Goal: Task Accomplishment & Management: Complete application form

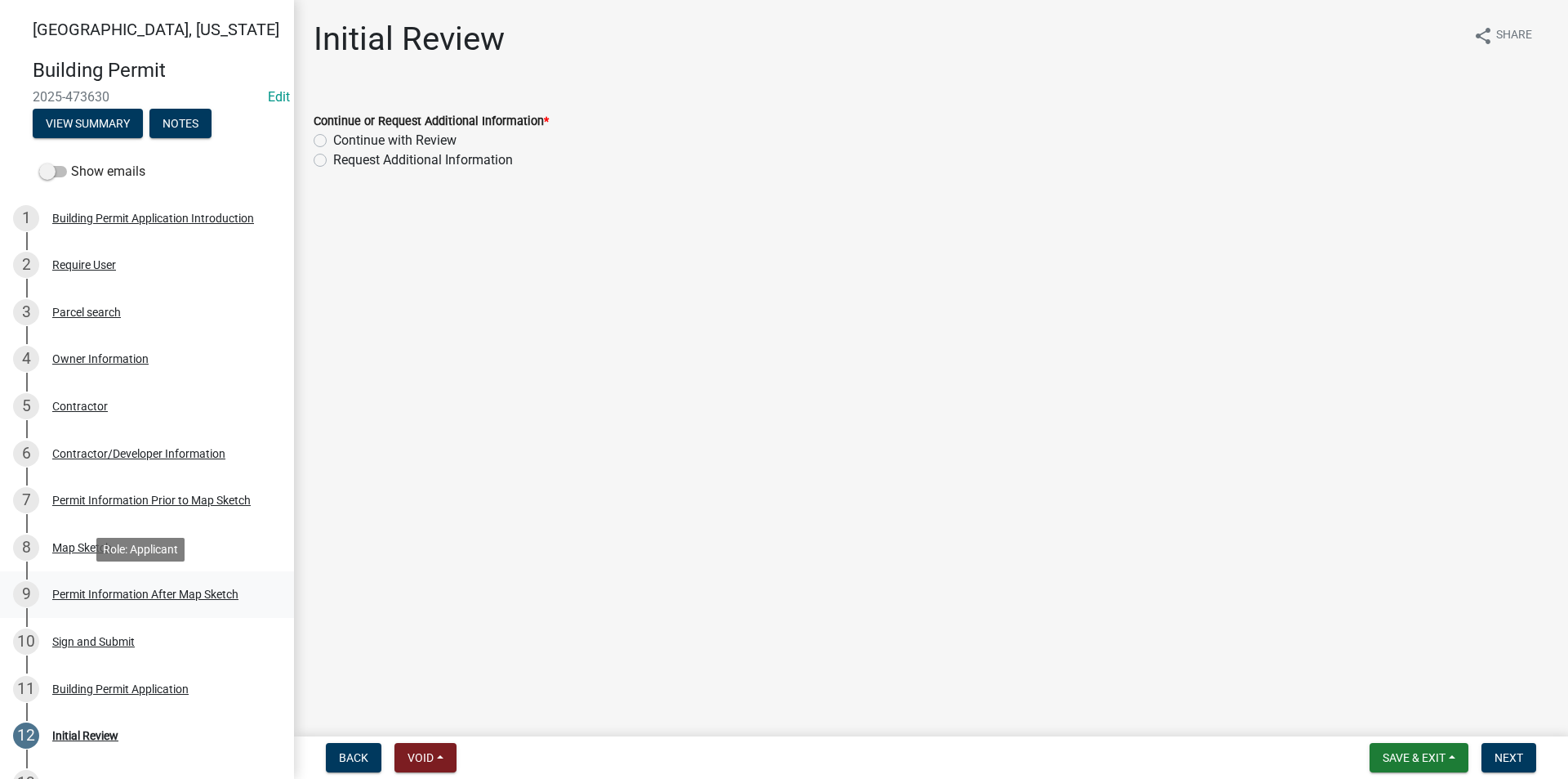
click at [93, 588] on div "Permit Information After Map Sketch" at bounding box center [145, 594] width 186 height 12
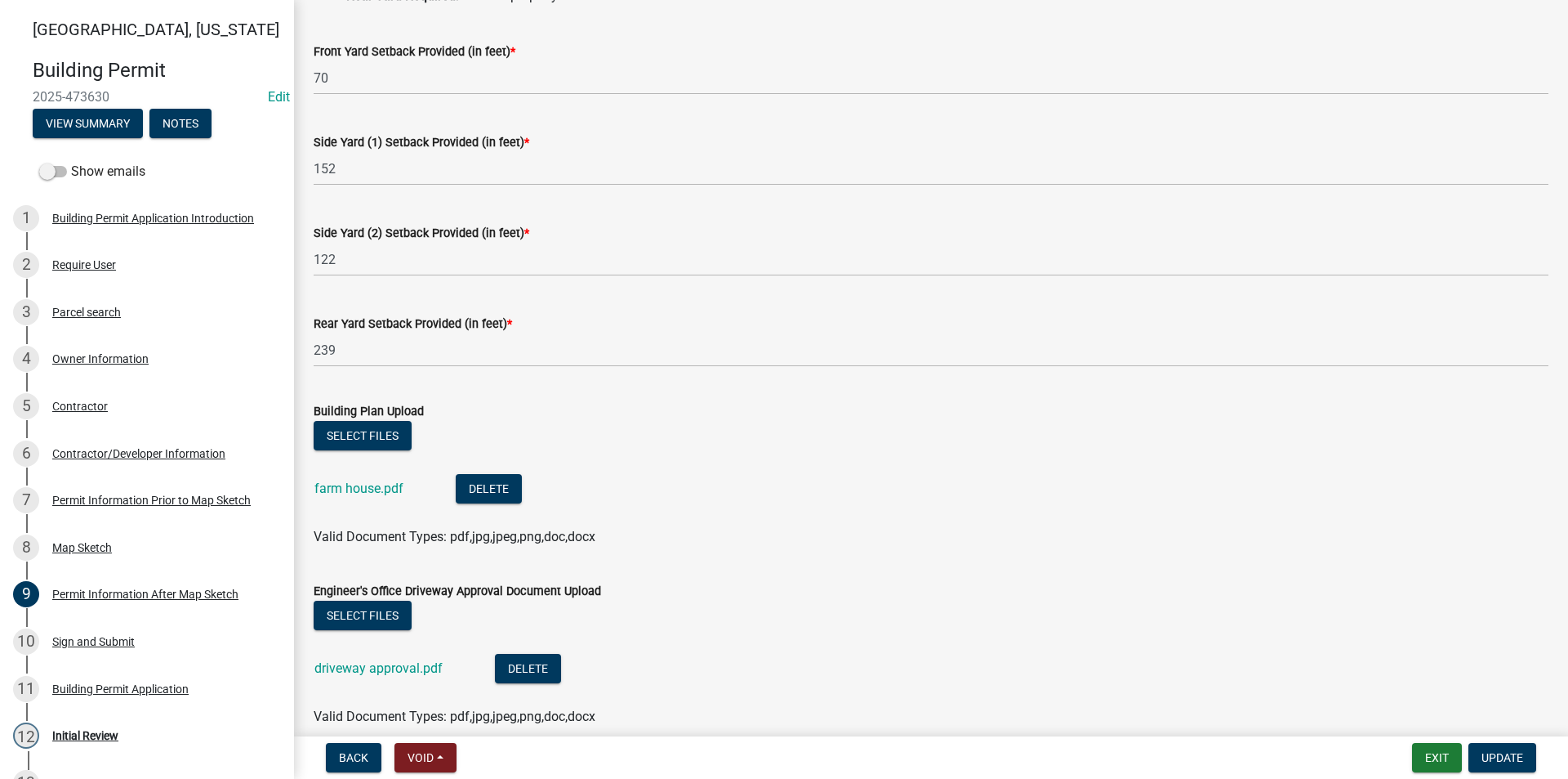
scroll to position [245, 0]
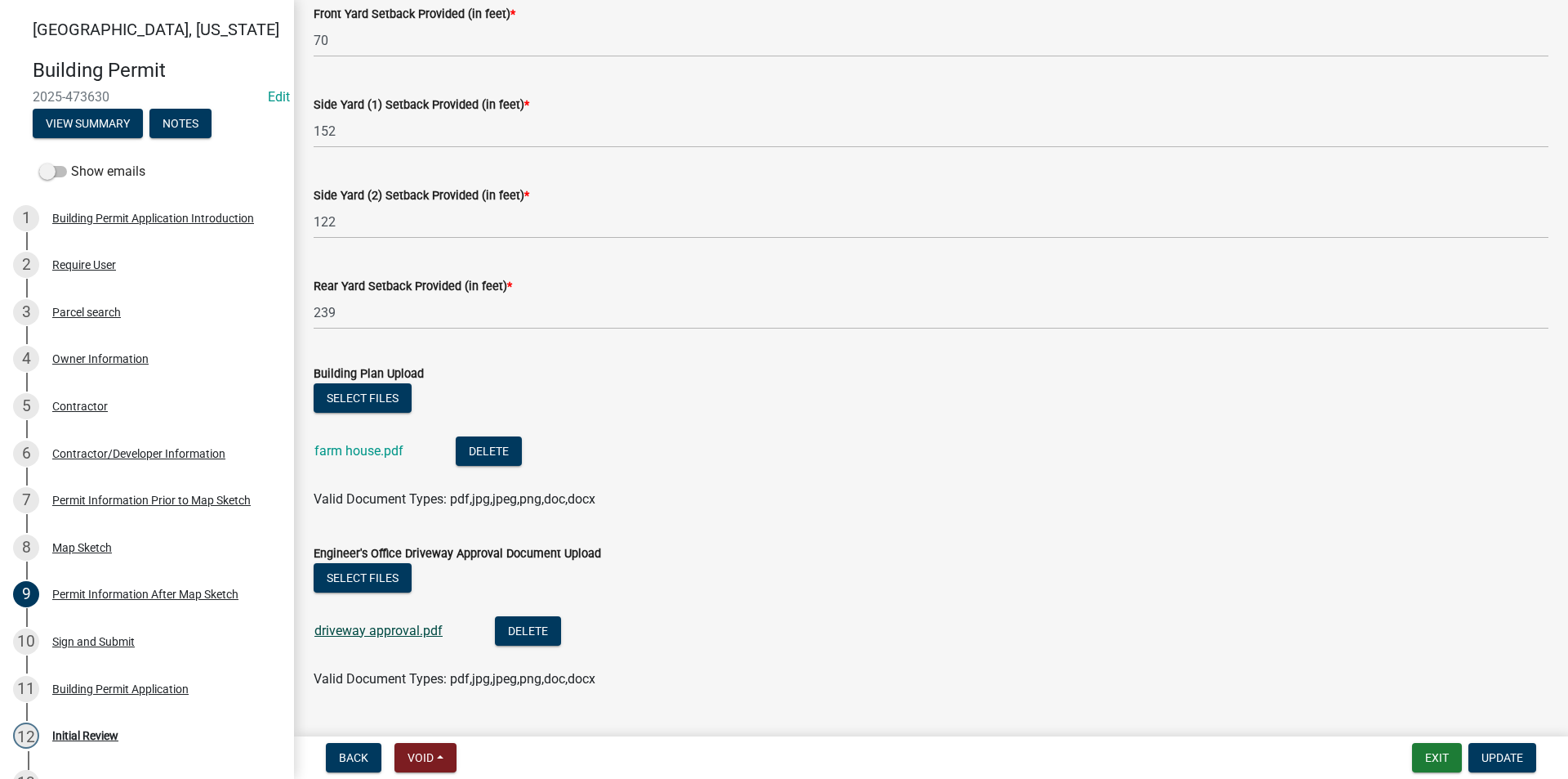
click at [405, 627] on link "driveway approval.pdf" at bounding box center [378, 630] width 128 height 16
click at [517, 636] on button "Delete" at bounding box center [528, 631] width 66 height 29
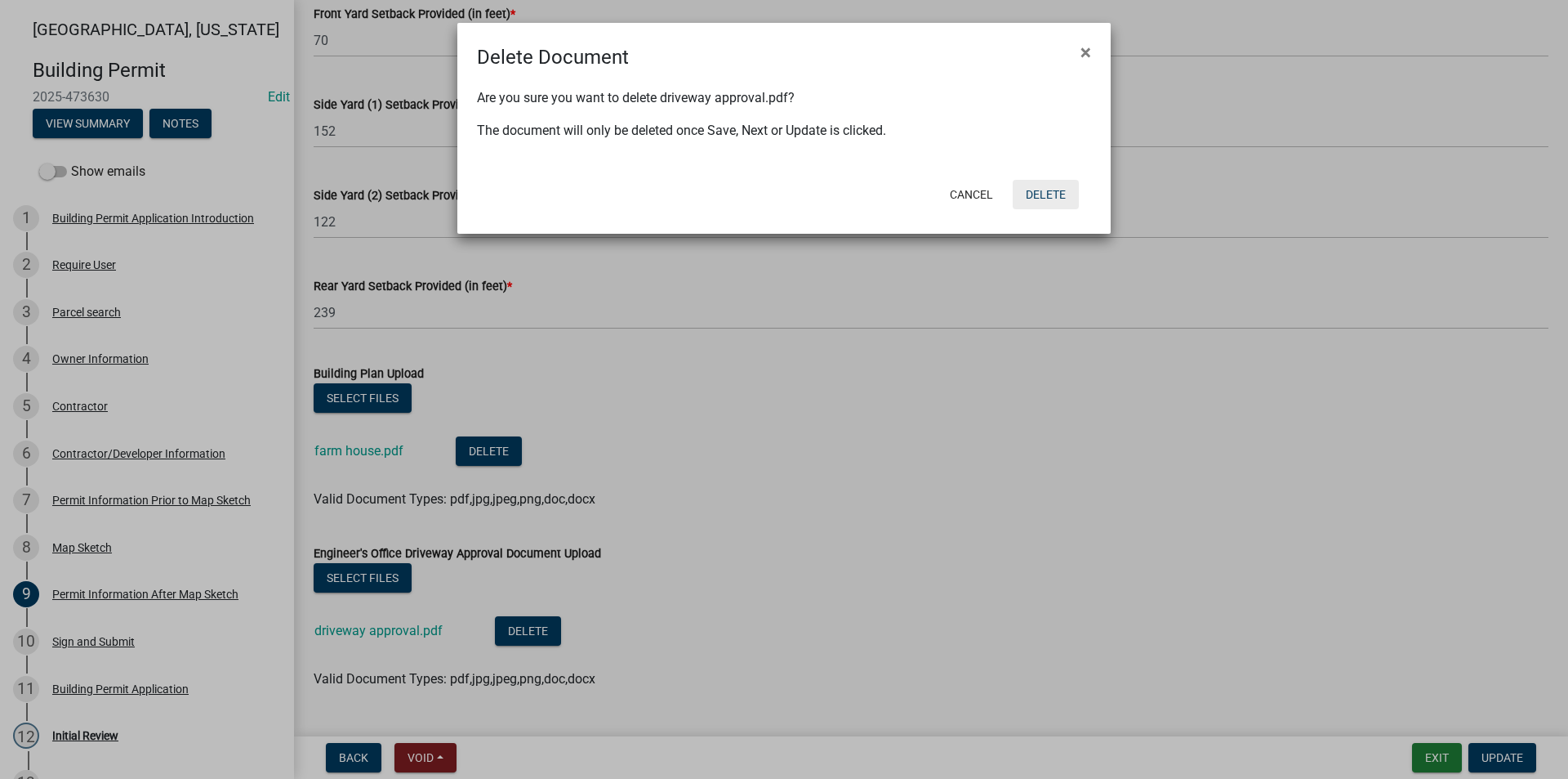
click at [1035, 192] on button "Delete" at bounding box center [1045, 195] width 66 height 29
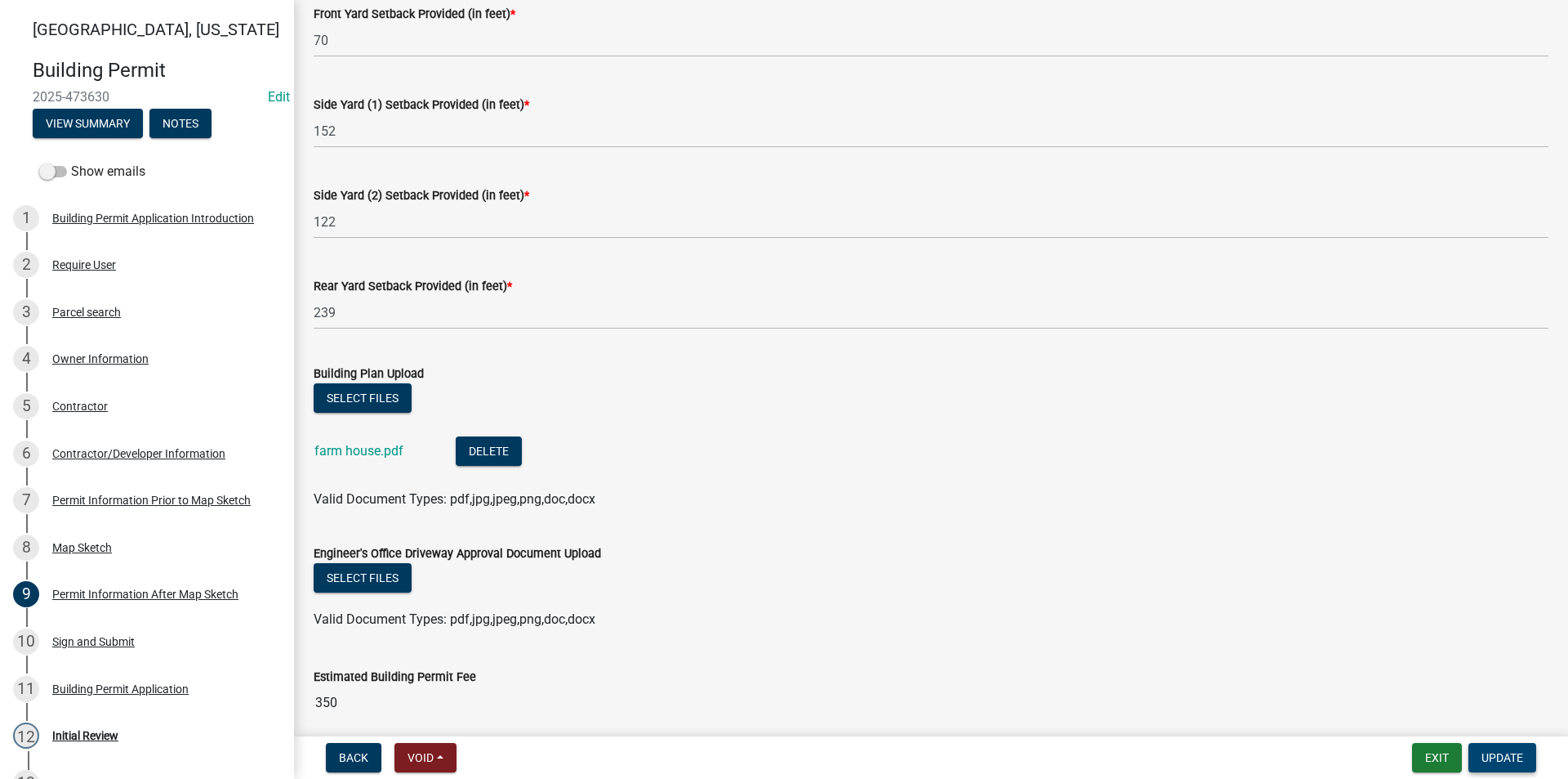
click at [1493, 760] on span "Update" at bounding box center [1502, 757] width 42 height 13
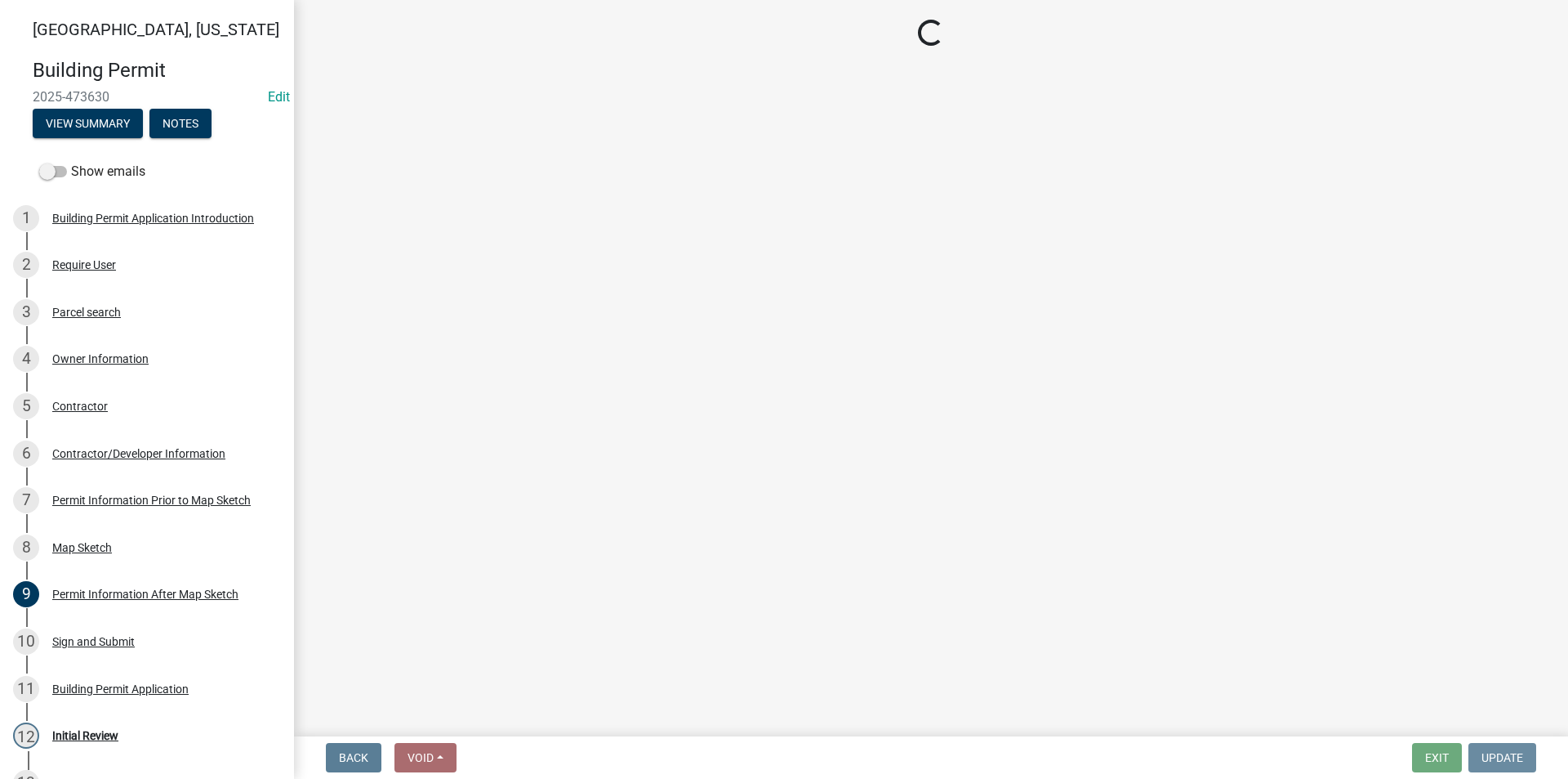
scroll to position [0, 0]
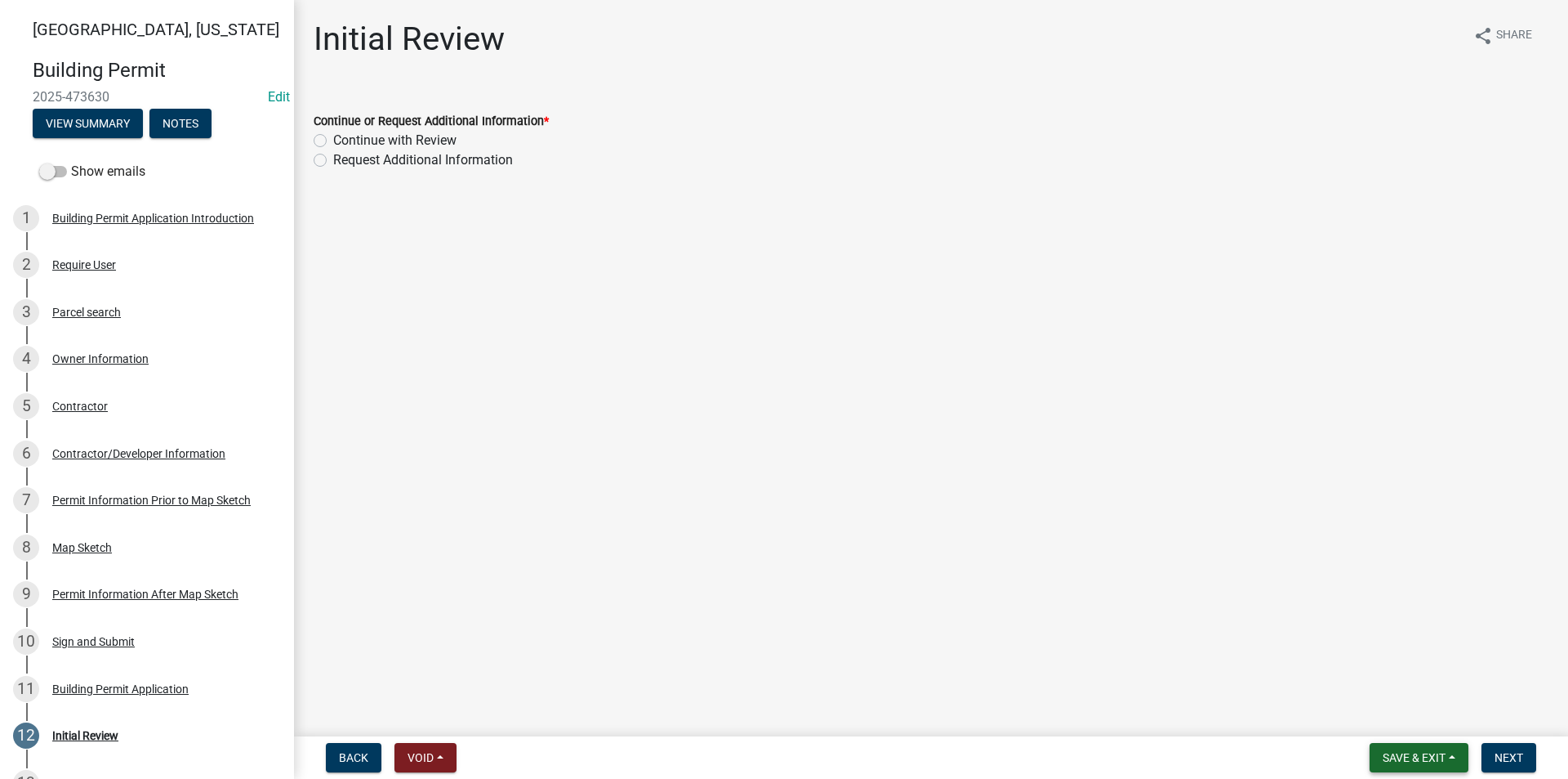
click at [1428, 757] on span "Save & Exit" at bounding box center [1414, 757] width 63 height 13
click at [1372, 687] on button "Save" at bounding box center [1403, 675] width 131 height 39
click at [90, 597] on div "Permit Information After Map Sketch" at bounding box center [145, 594] width 186 height 12
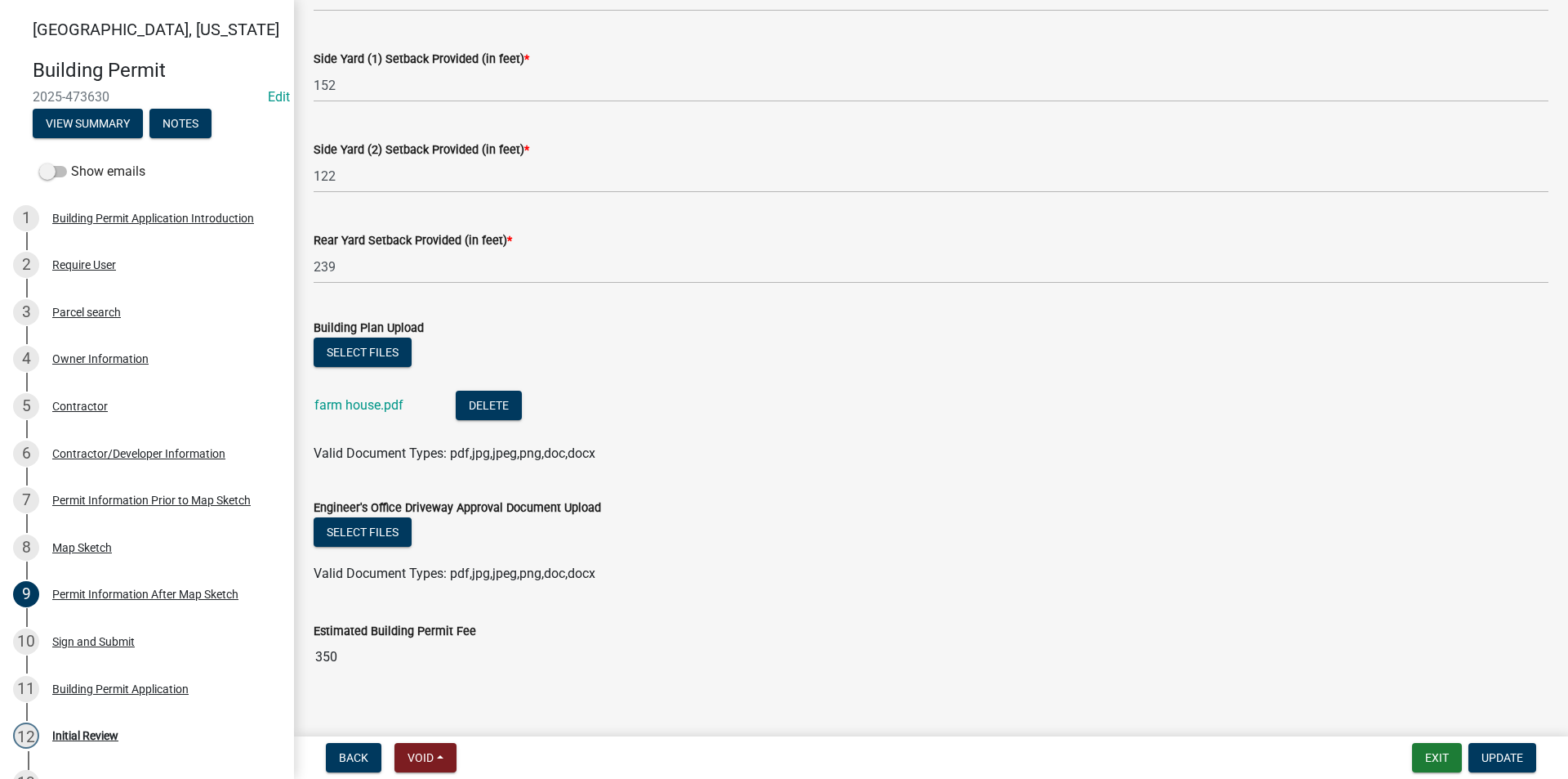
scroll to position [313, 0]
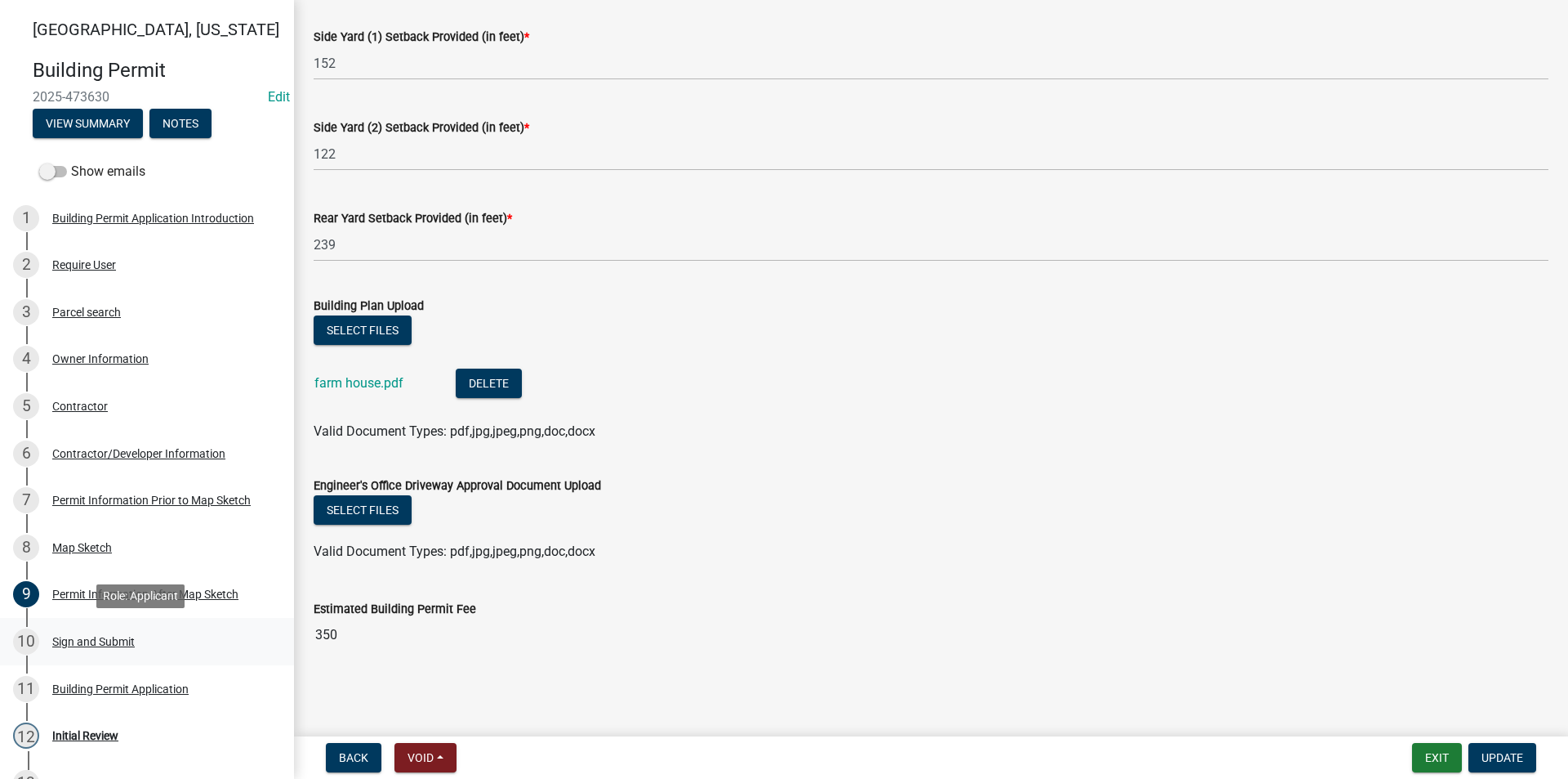
click at [130, 636] on div "Sign and Submit" at bounding box center [93, 641] width 82 height 12
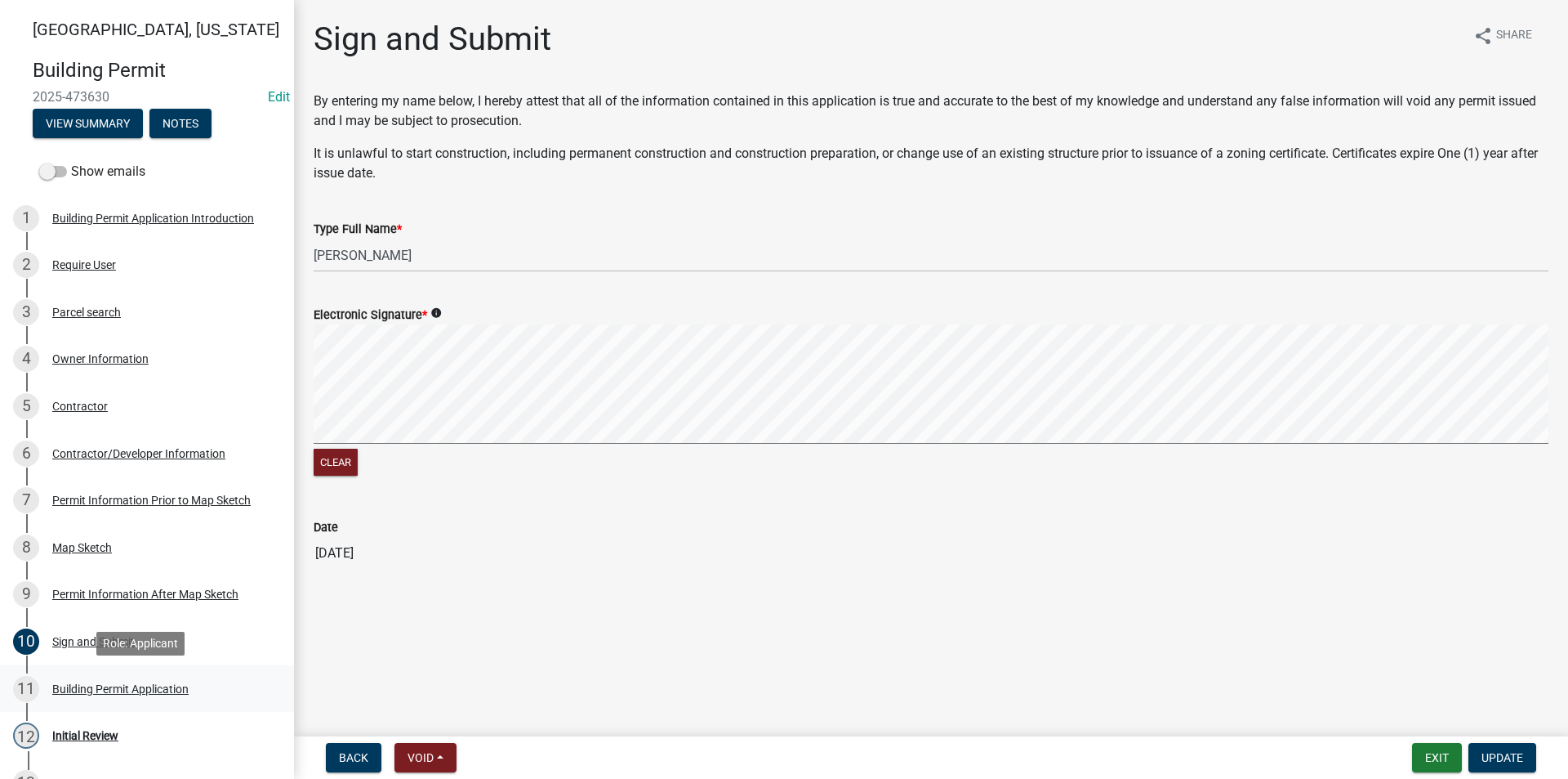
click at [105, 679] on div "11 Building Permit Application" at bounding box center [140, 689] width 255 height 26
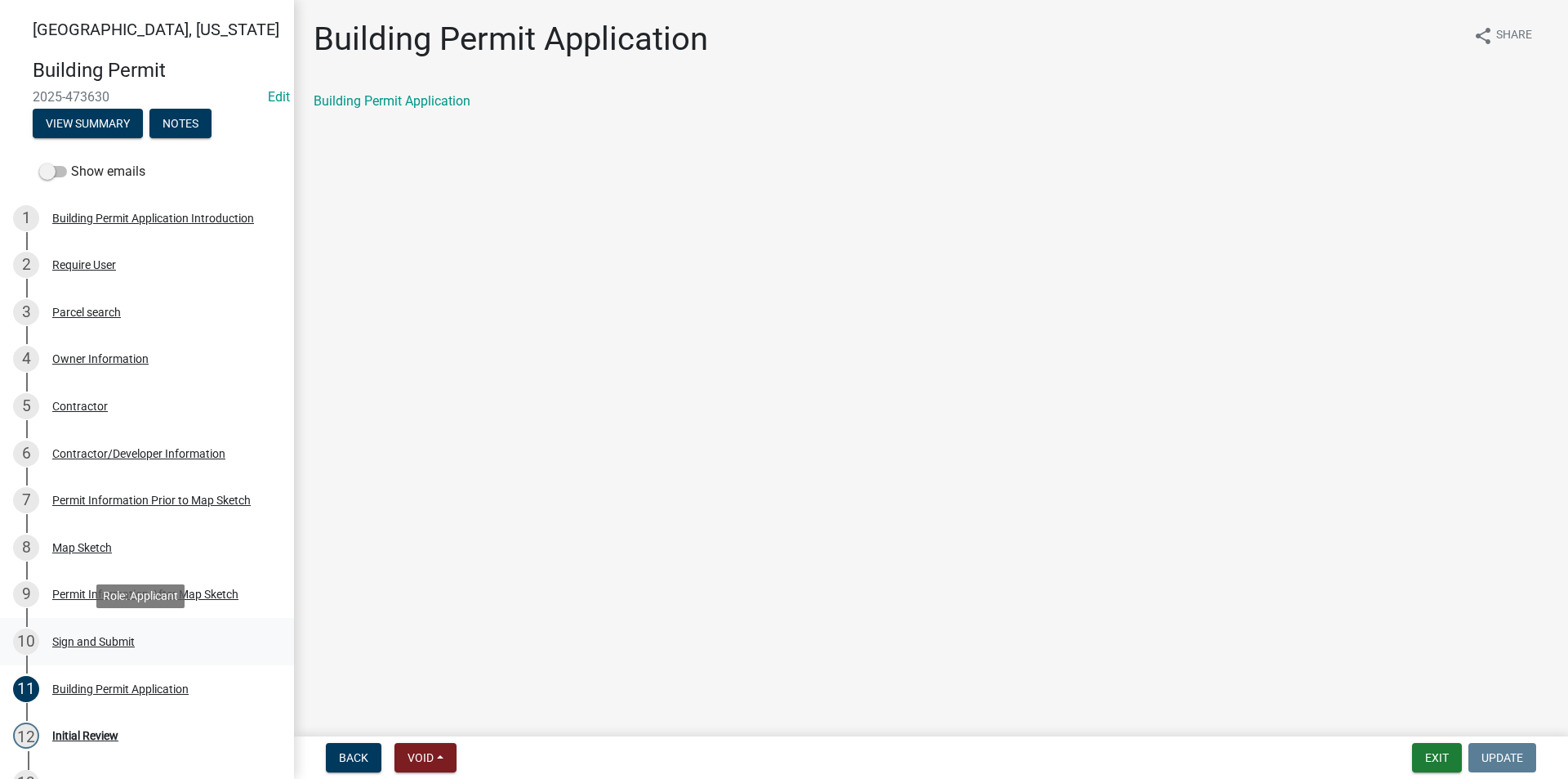
click at [91, 642] on div "Sign and Submit" at bounding box center [93, 641] width 82 height 12
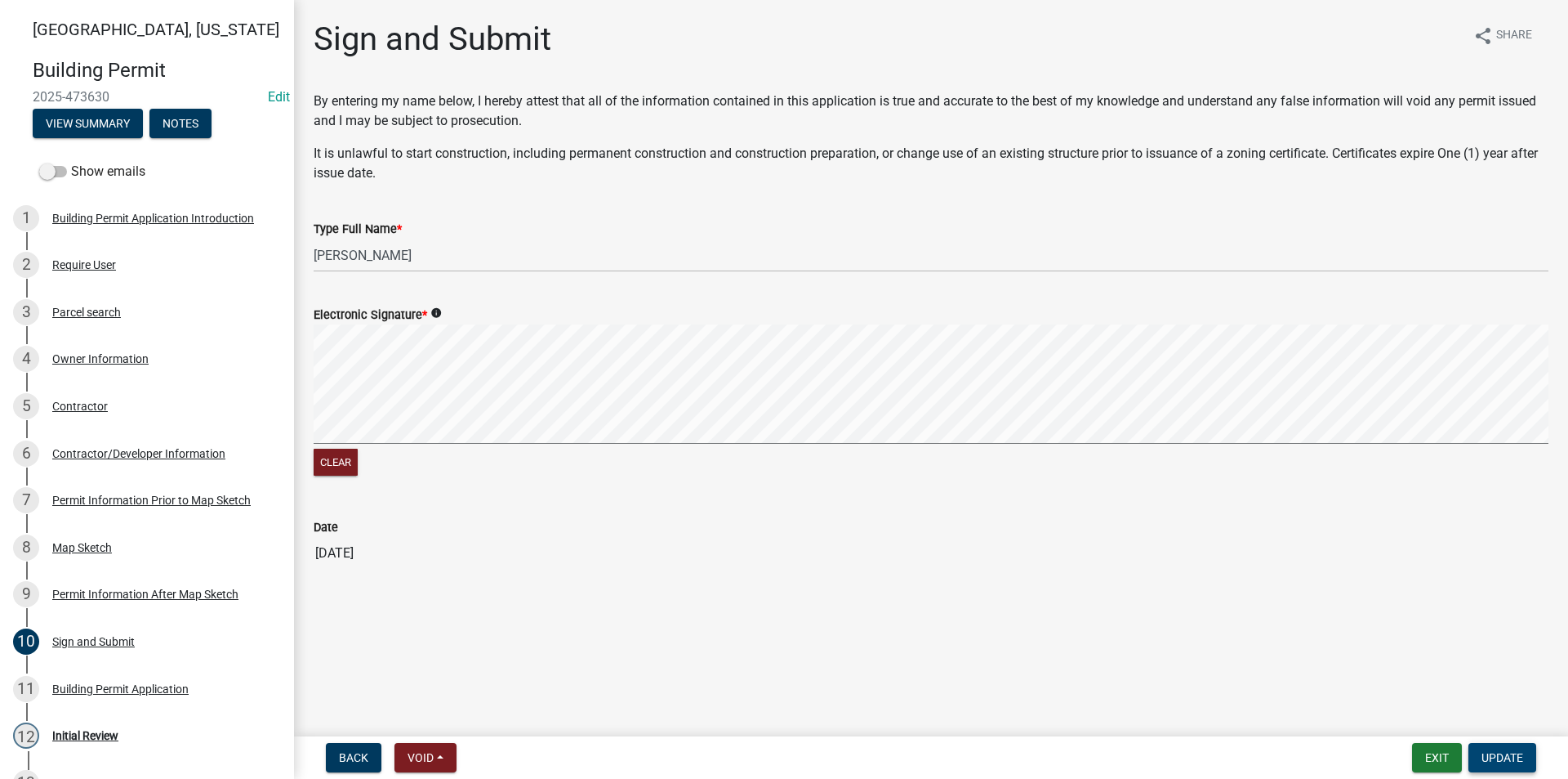
click at [1509, 761] on span "Update" at bounding box center [1502, 757] width 42 height 13
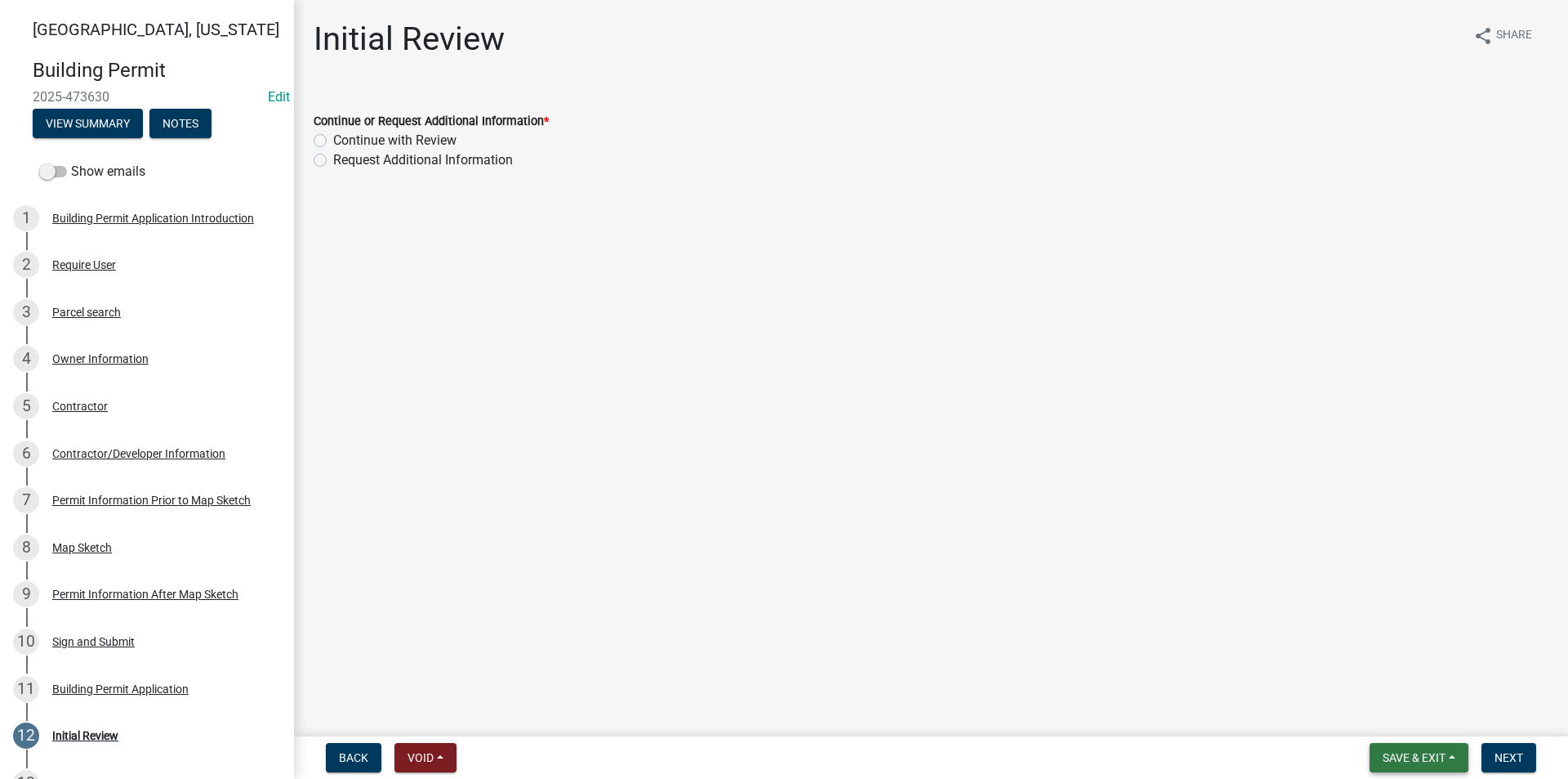
click at [1422, 756] on span "Save & Exit" at bounding box center [1414, 757] width 63 height 13
click at [1385, 687] on button "Save" at bounding box center [1403, 675] width 131 height 39
click at [93, 559] on div "8 Map Sketch" at bounding box center [140, 547] width 255 height 26
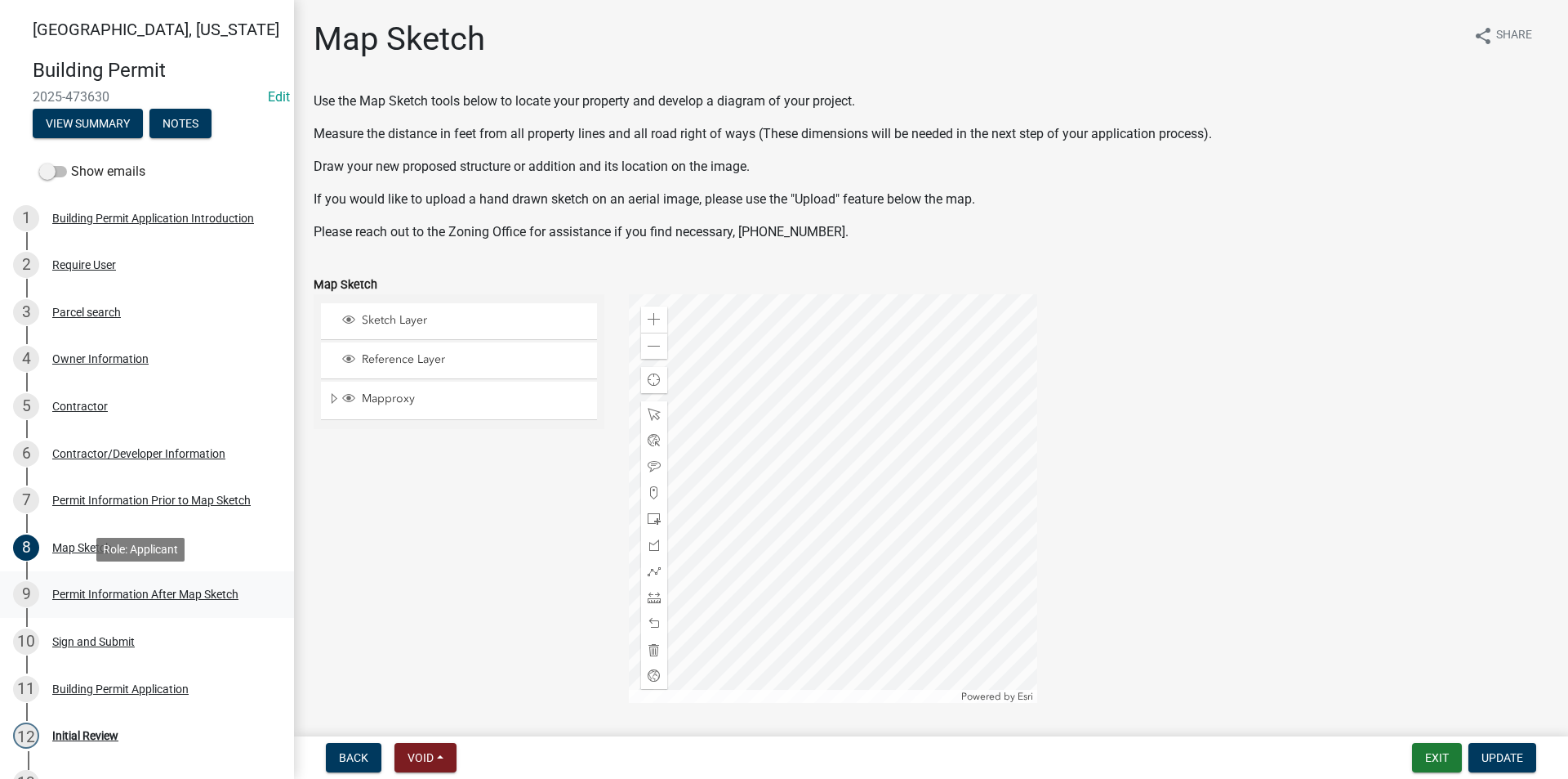
click at [120, 591] on div "Permit Information After Map Sketch" at bounding box center [145, 594] width 186 height 12
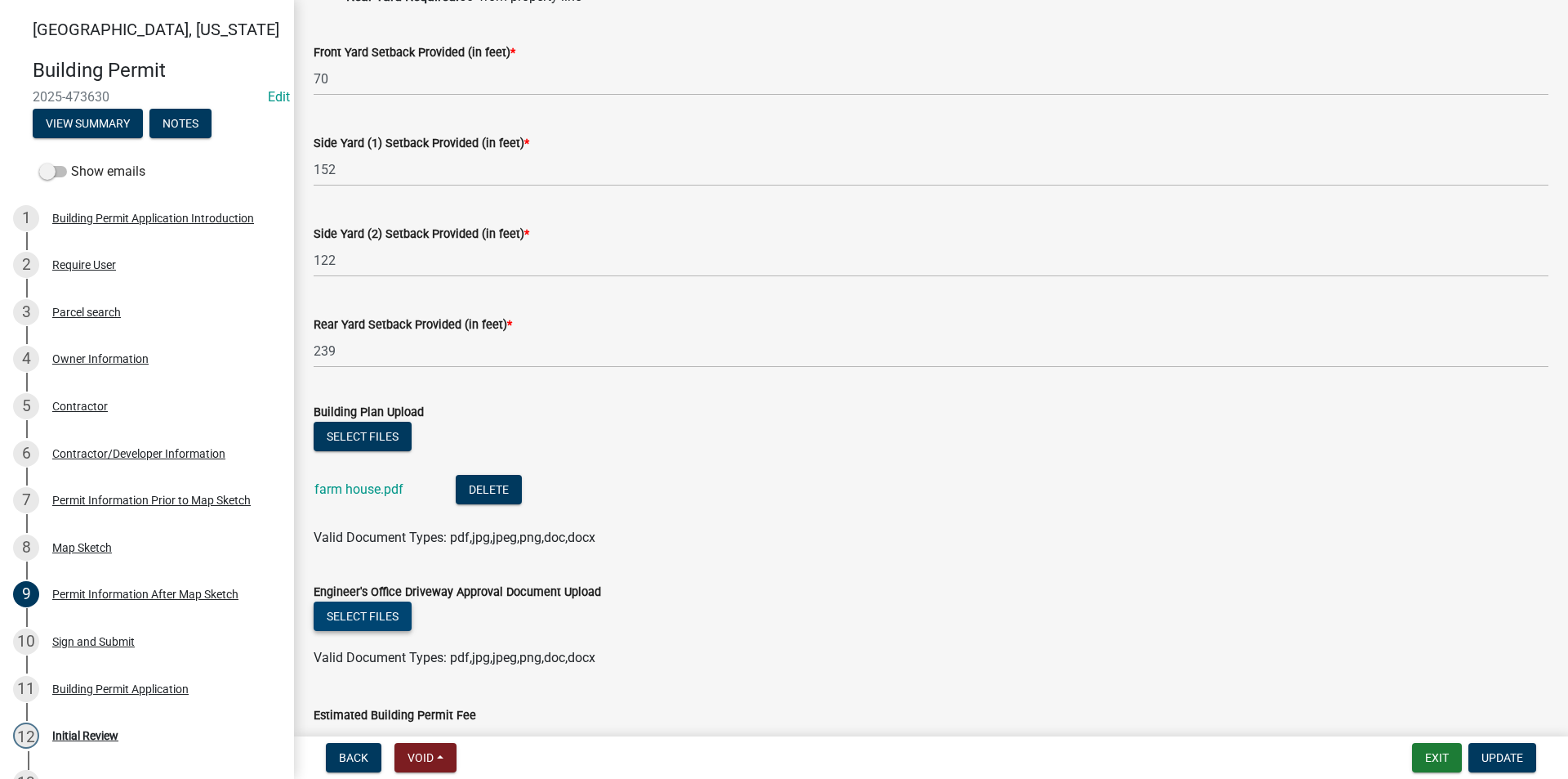
scroll to position [245, 0]
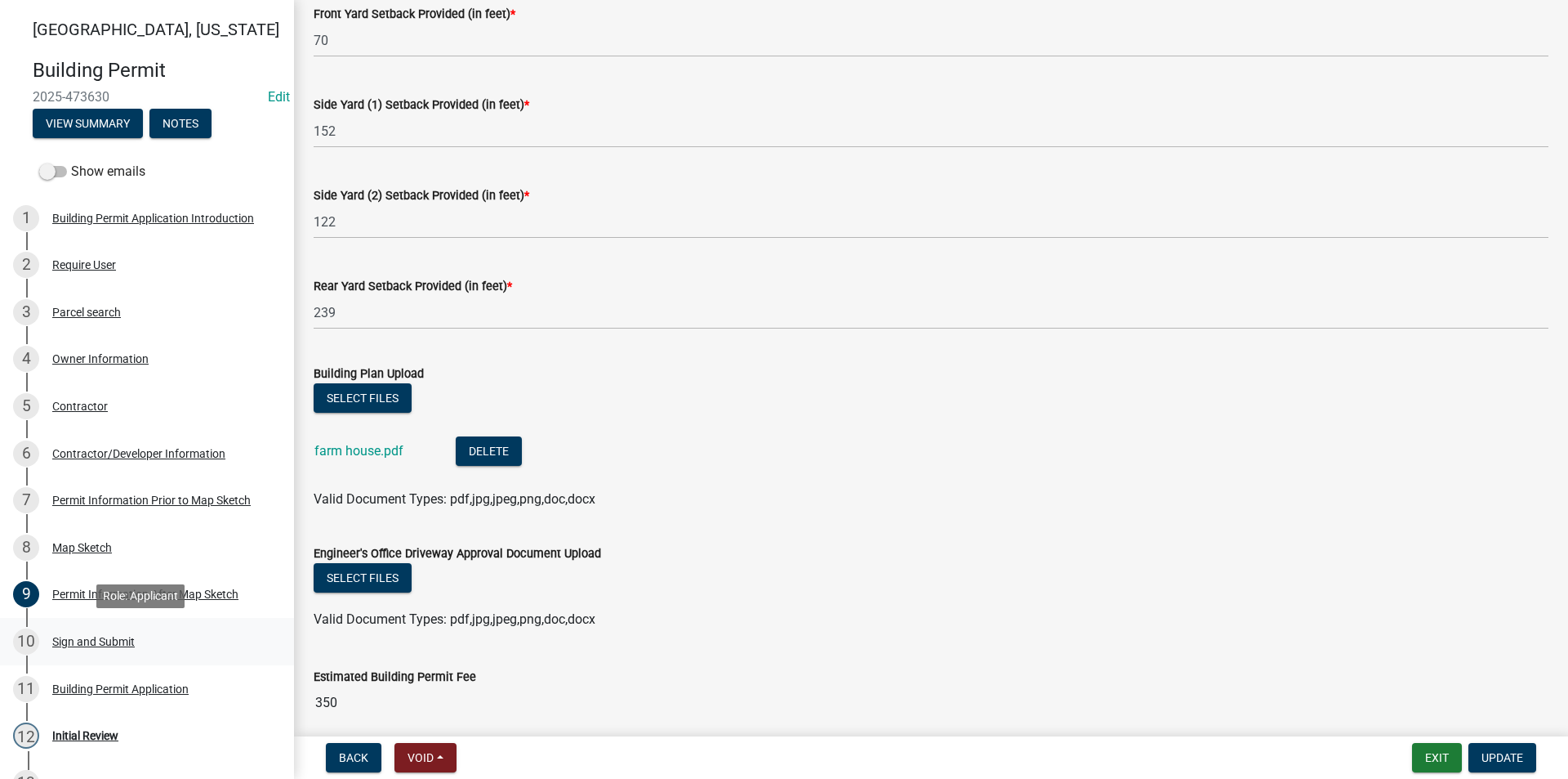
click at [120, 637] on div "Sign and Submit" at bounding box center [93, 641] width 82 height 12
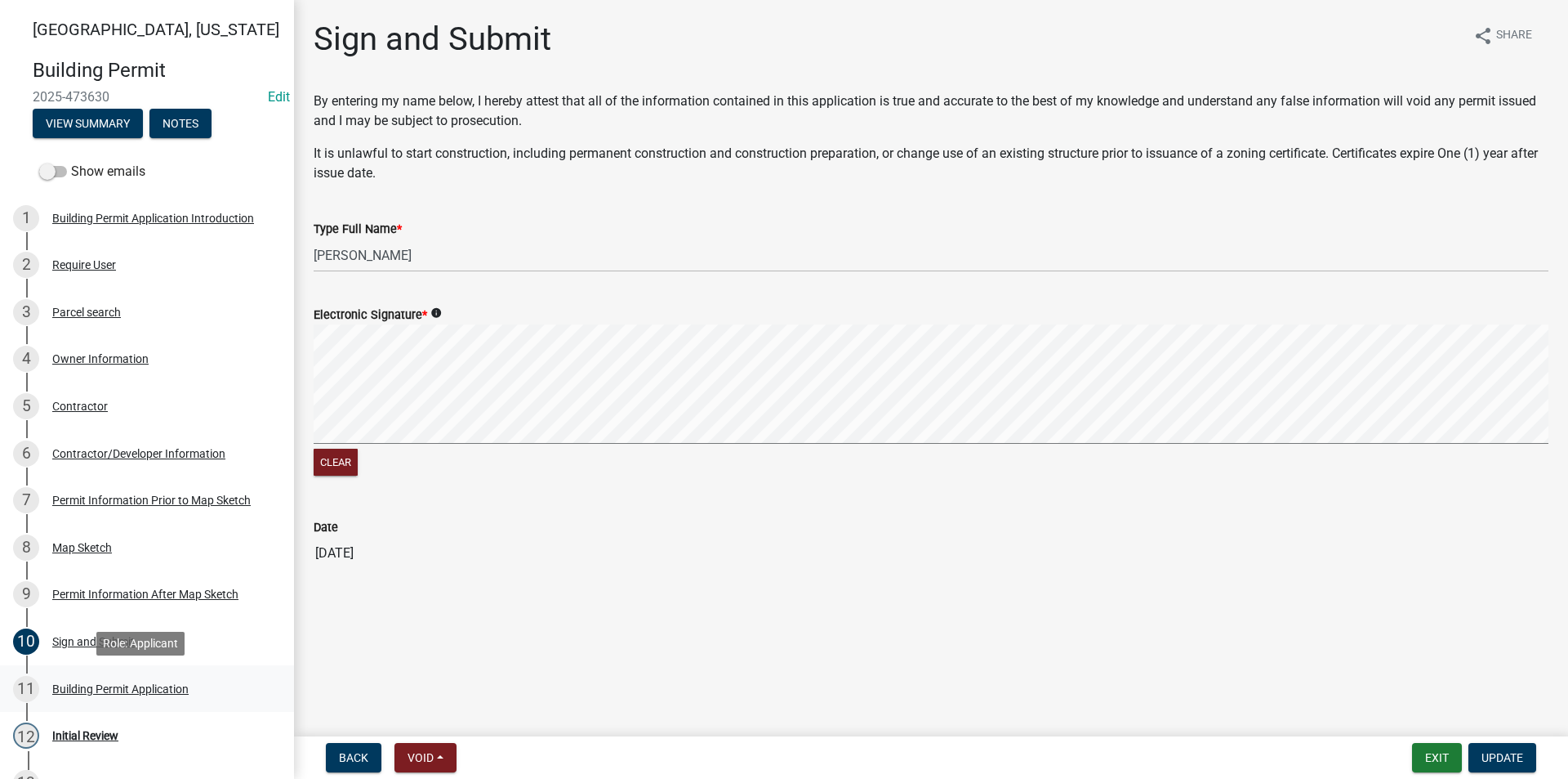
click at [129, 680] on div "11 Building Permit Application" at bounding box center [140, 689] width 255 height 26
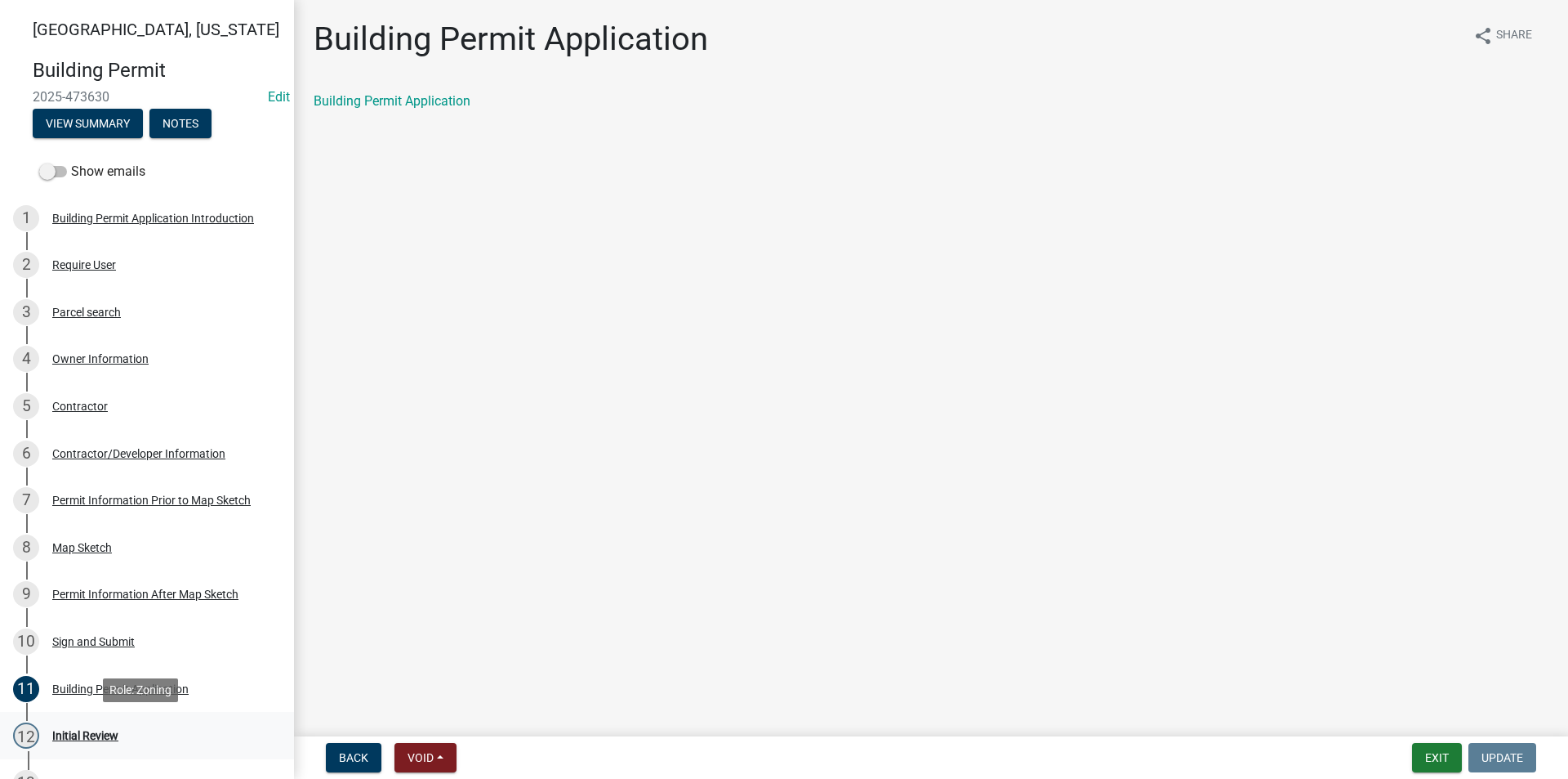
click at [105, 727] on div "12 Initial Review" at bounding box center [140, 735] width 255 height 26
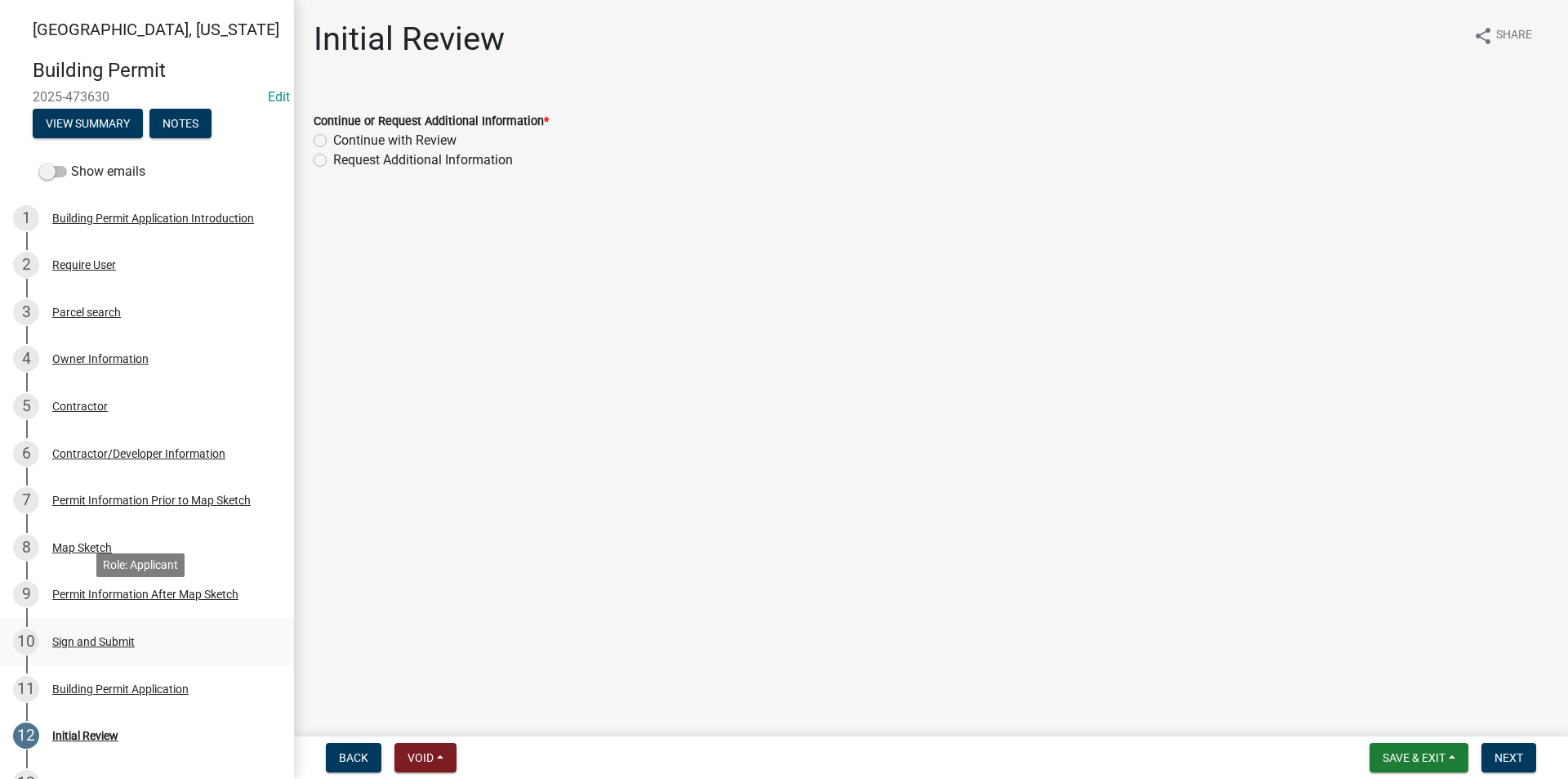
scroll to position [143, 0]
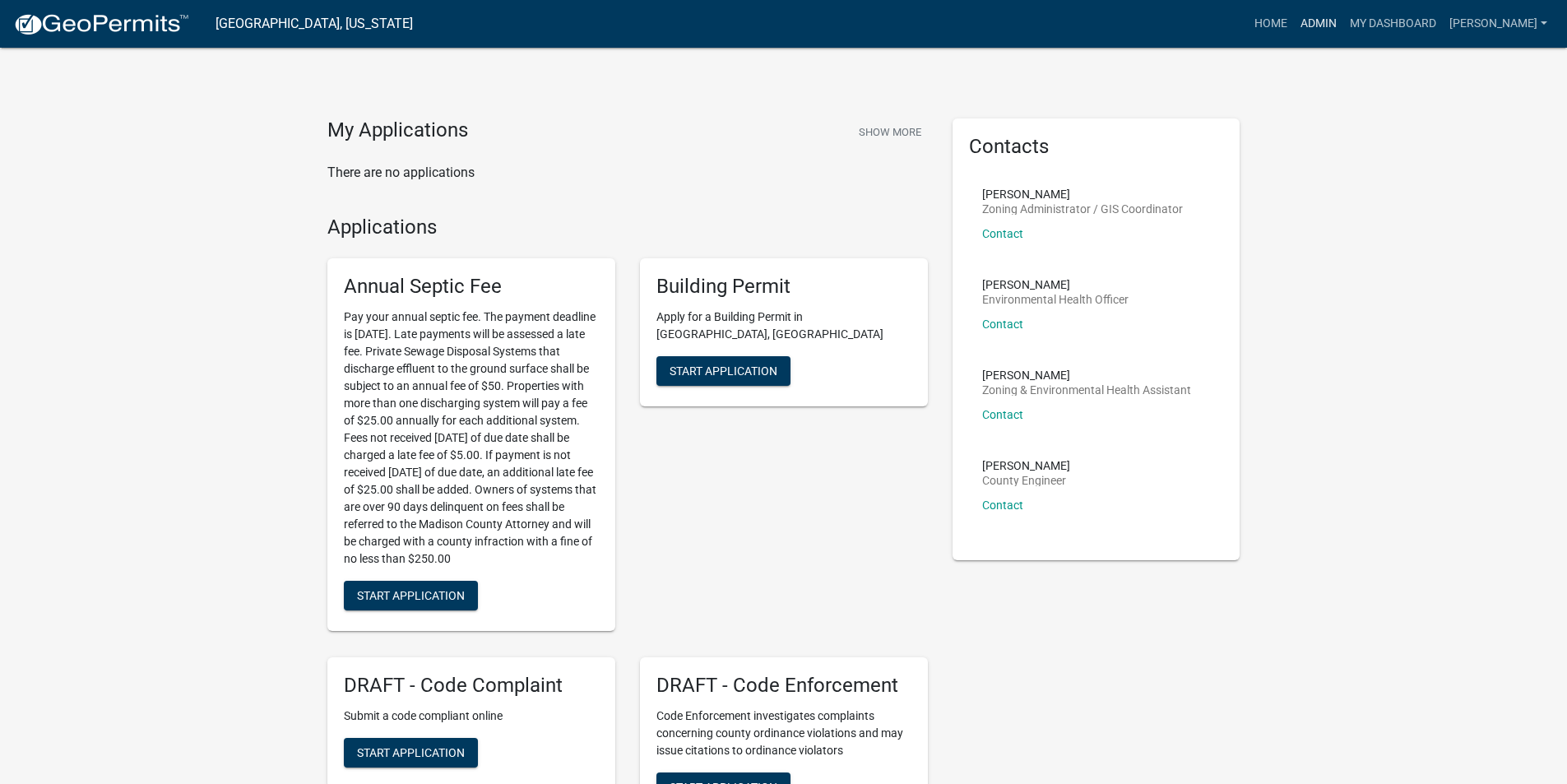
click at [1335, 28] on link "Admin" at bounding box center [1319, 24] width 50 height 31
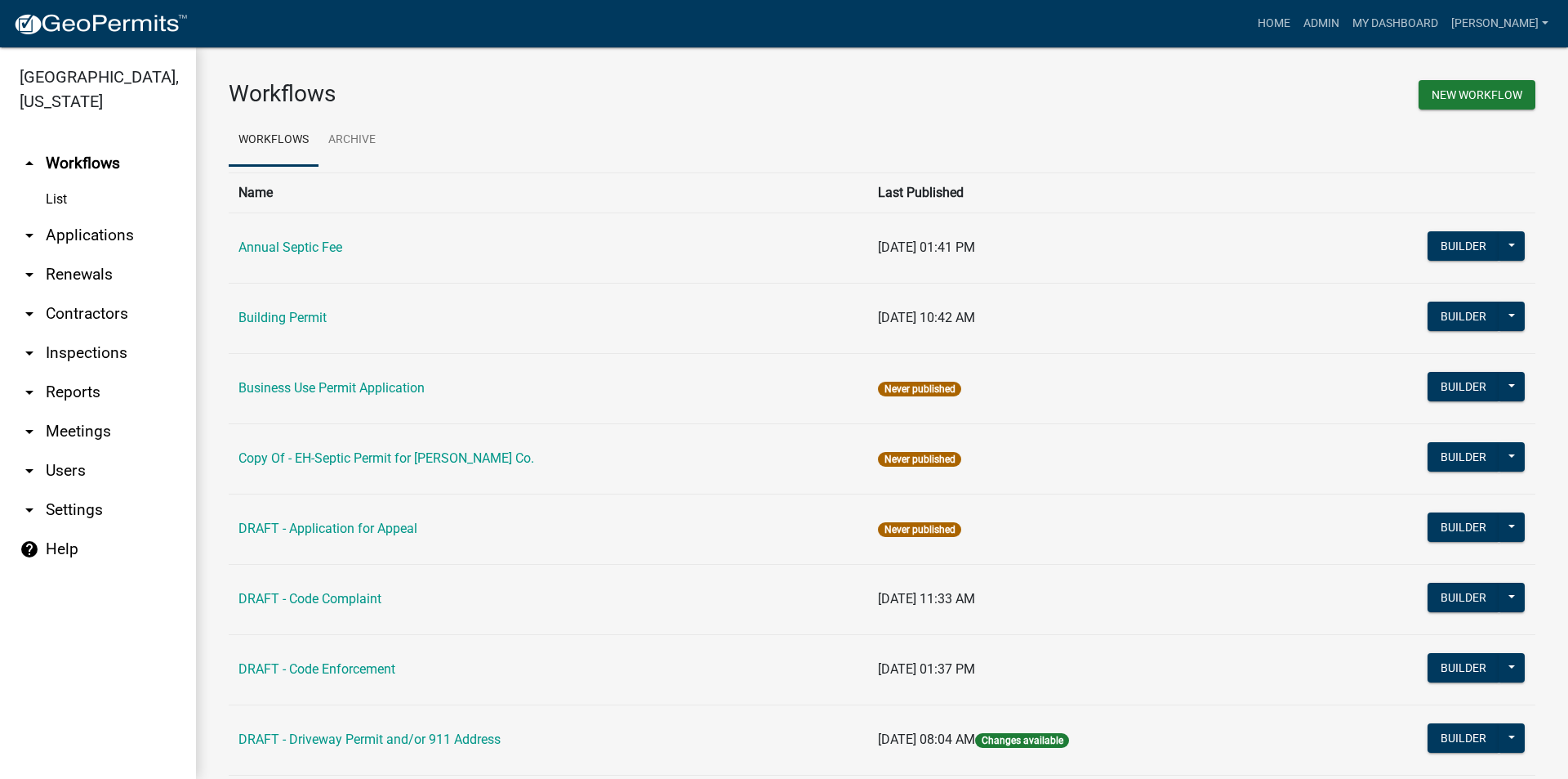
click at [65, 216] on link "arrow_drop_down Applications" at bounding box center [98, 235] width 196 height 39
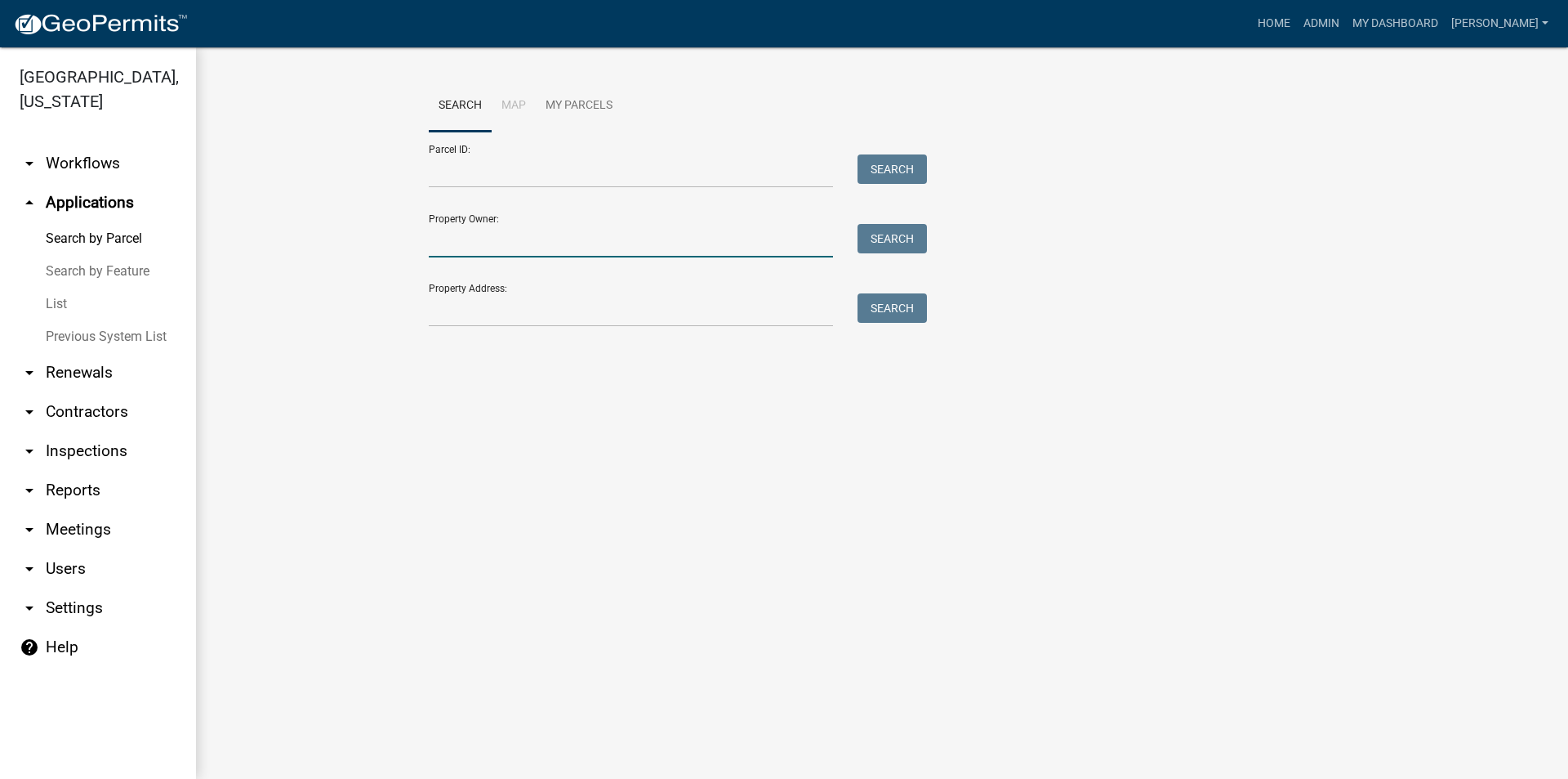
click at [460, 246] on input "Property Owner:" at bounding box center [631, 240] width 404 height 34
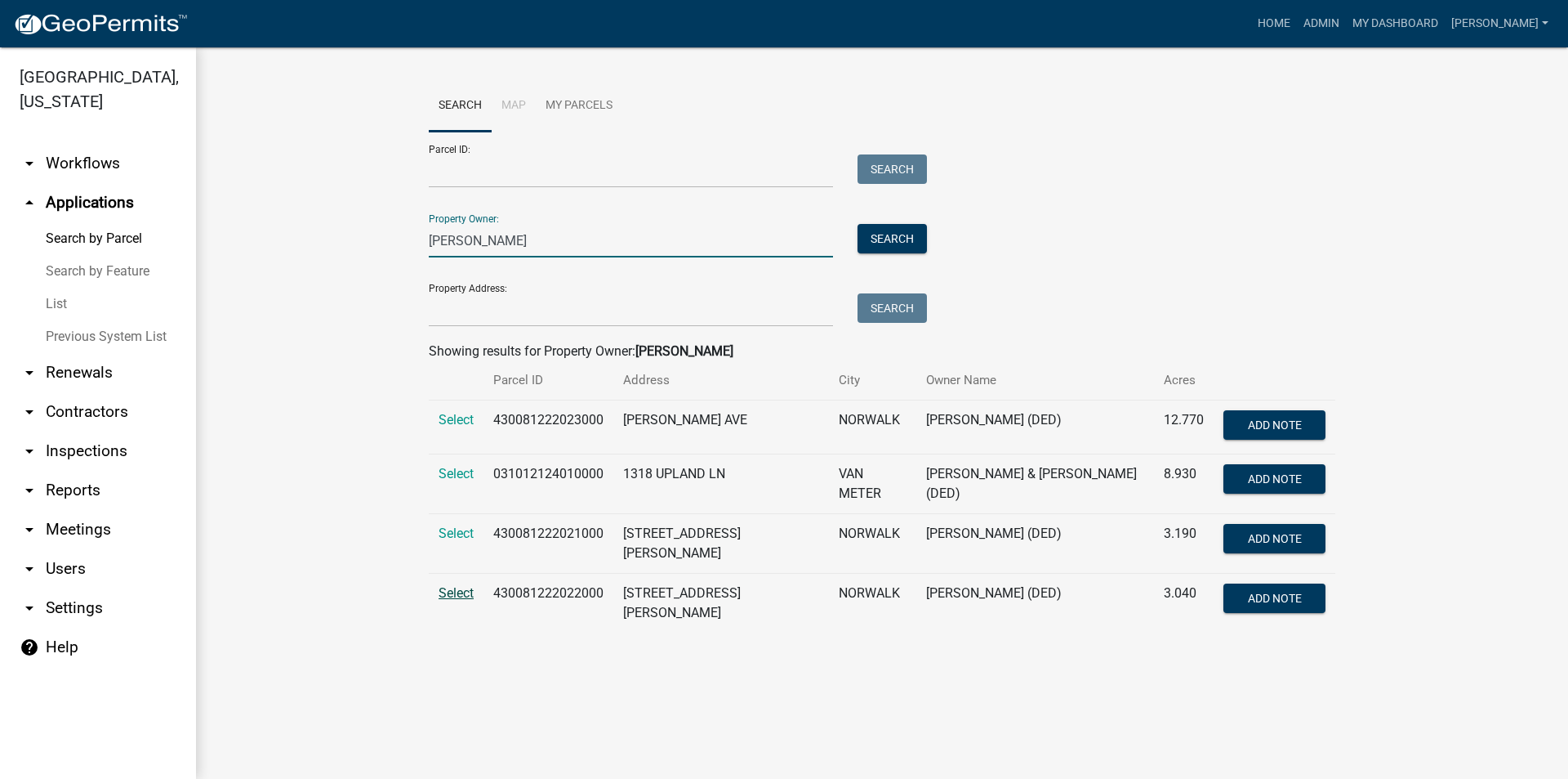
type input "Darr, Robert"
click at [456, 593] on span "Select" at bounding box center [455, 593] width 35 height 16
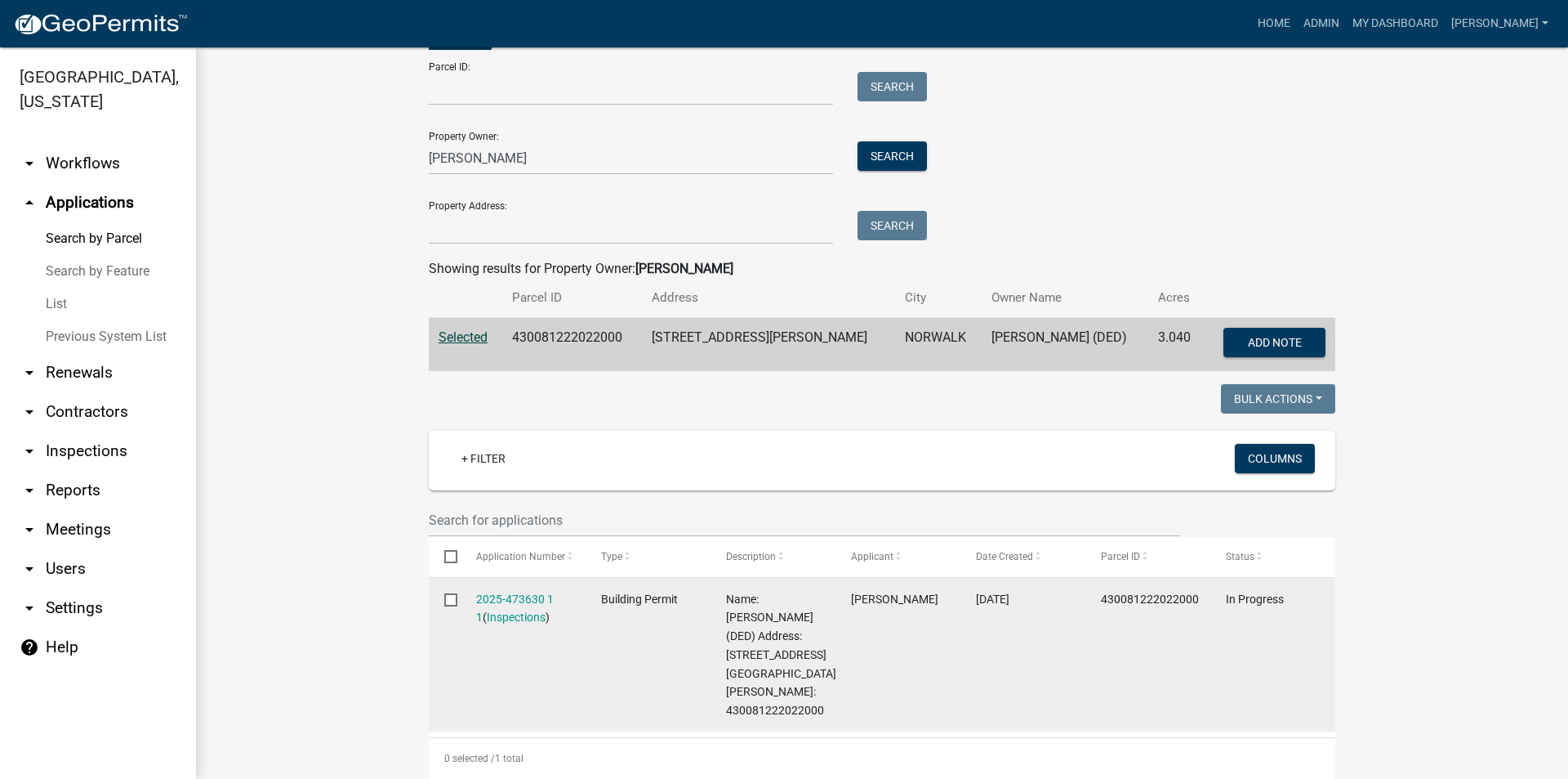
scroll to position [245, 0]
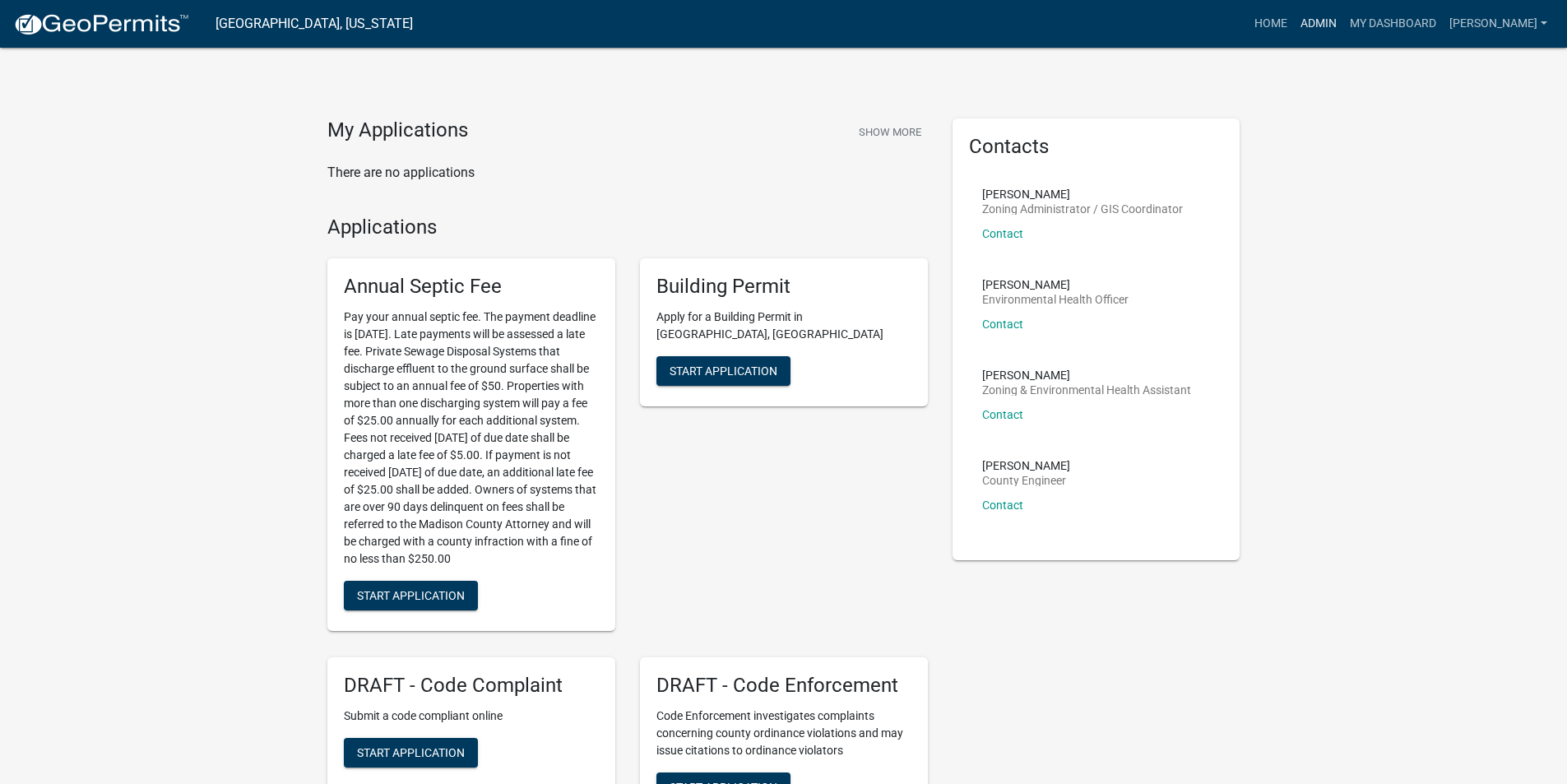
click at [1334, 33] on link "Admin" at bounding box center [1319, 24] width 50 height 31
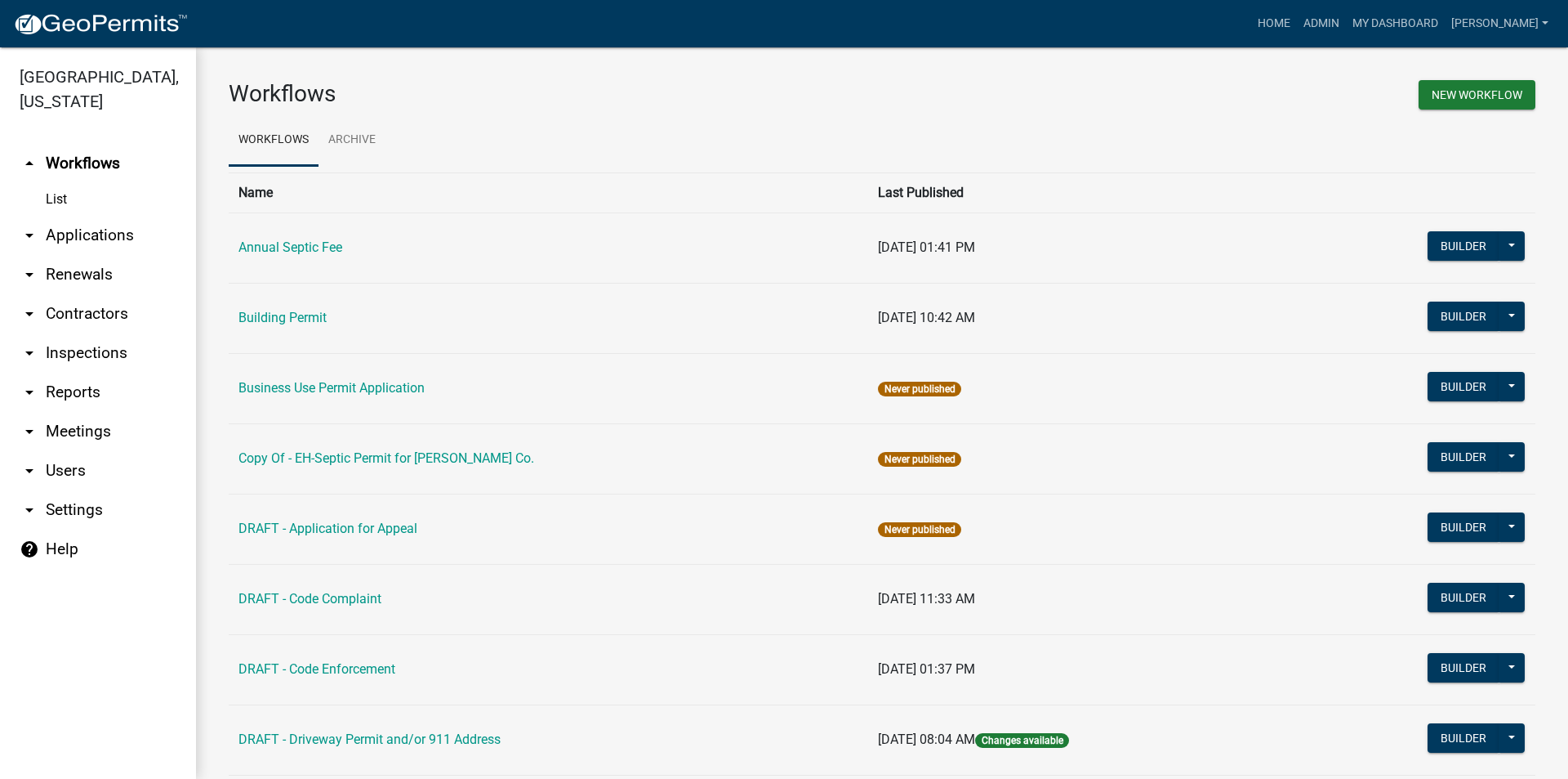
click at [101, 216] on link "arrow_drop_down Applications" at bounding box center [98, 235] width 196 height 39
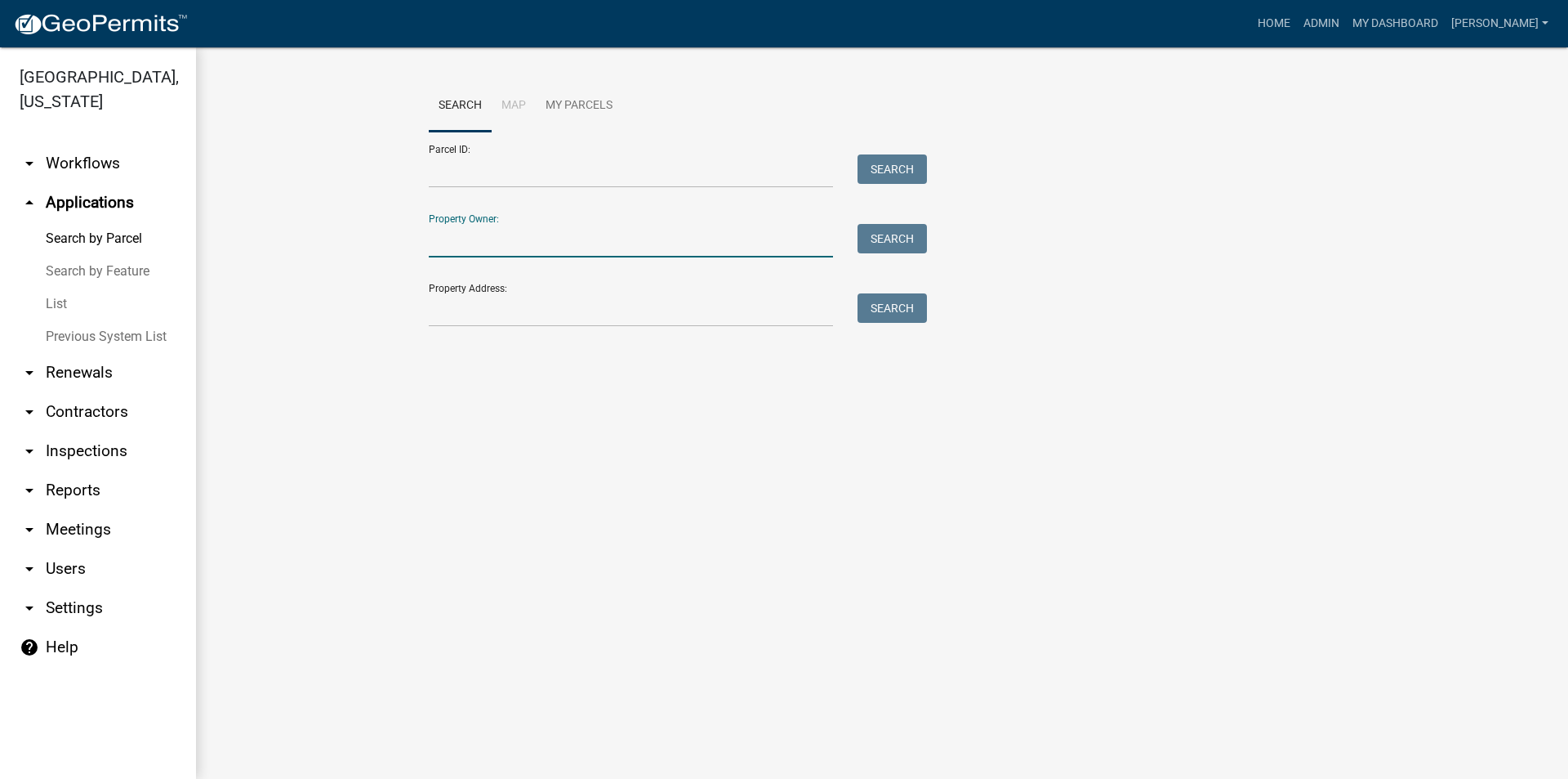
click at [476, 245] on input "Property Owner:" at bounding box center [631, 240] width 404 height 34
click at [472, 299] on input "Property Address:" at bounding box center [631, 310] width 404 height 34
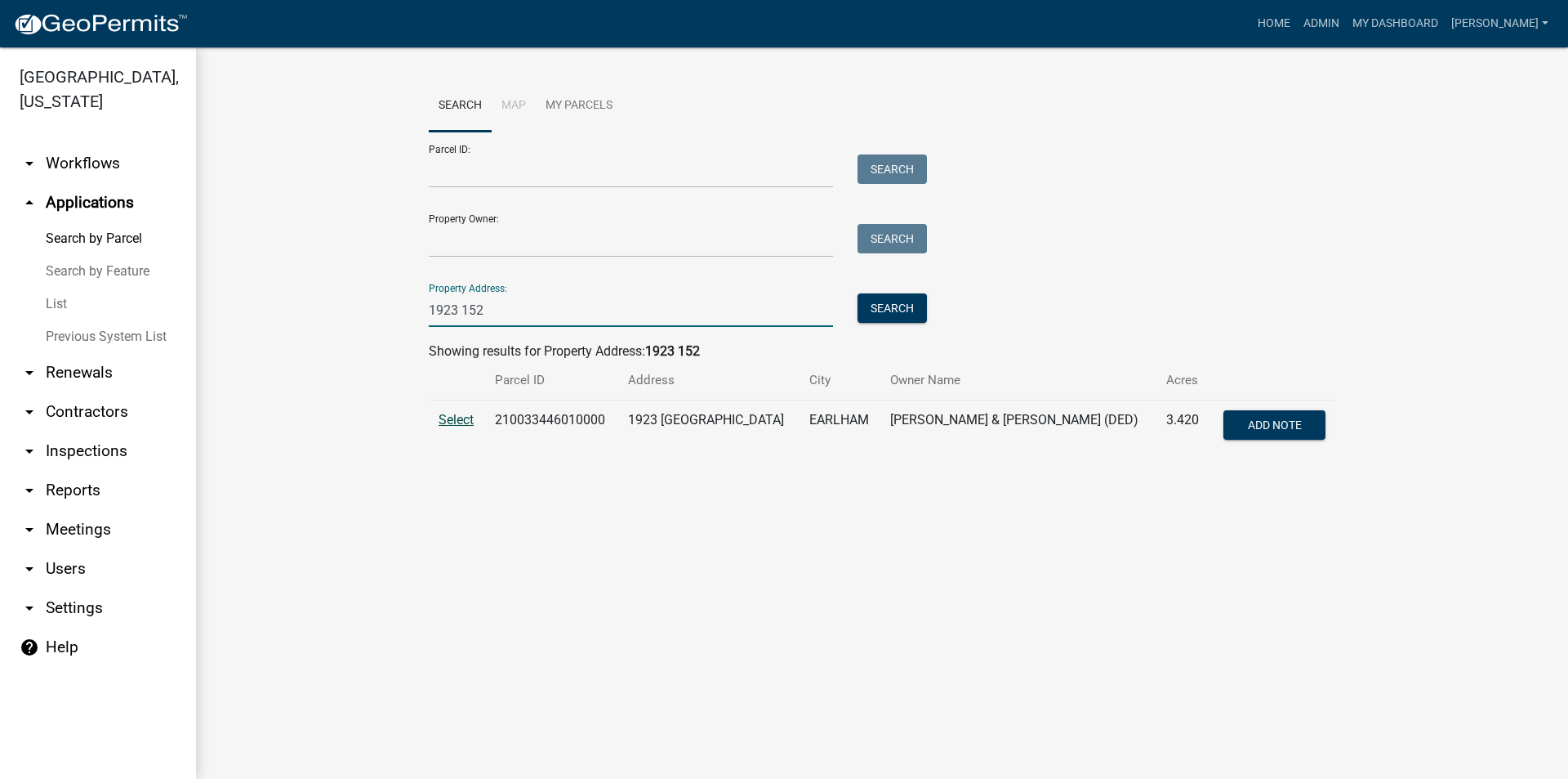
type input "1923 152"
click at [460, 417] on span "Select" at bounding box center [455, 419] width 35 height 16
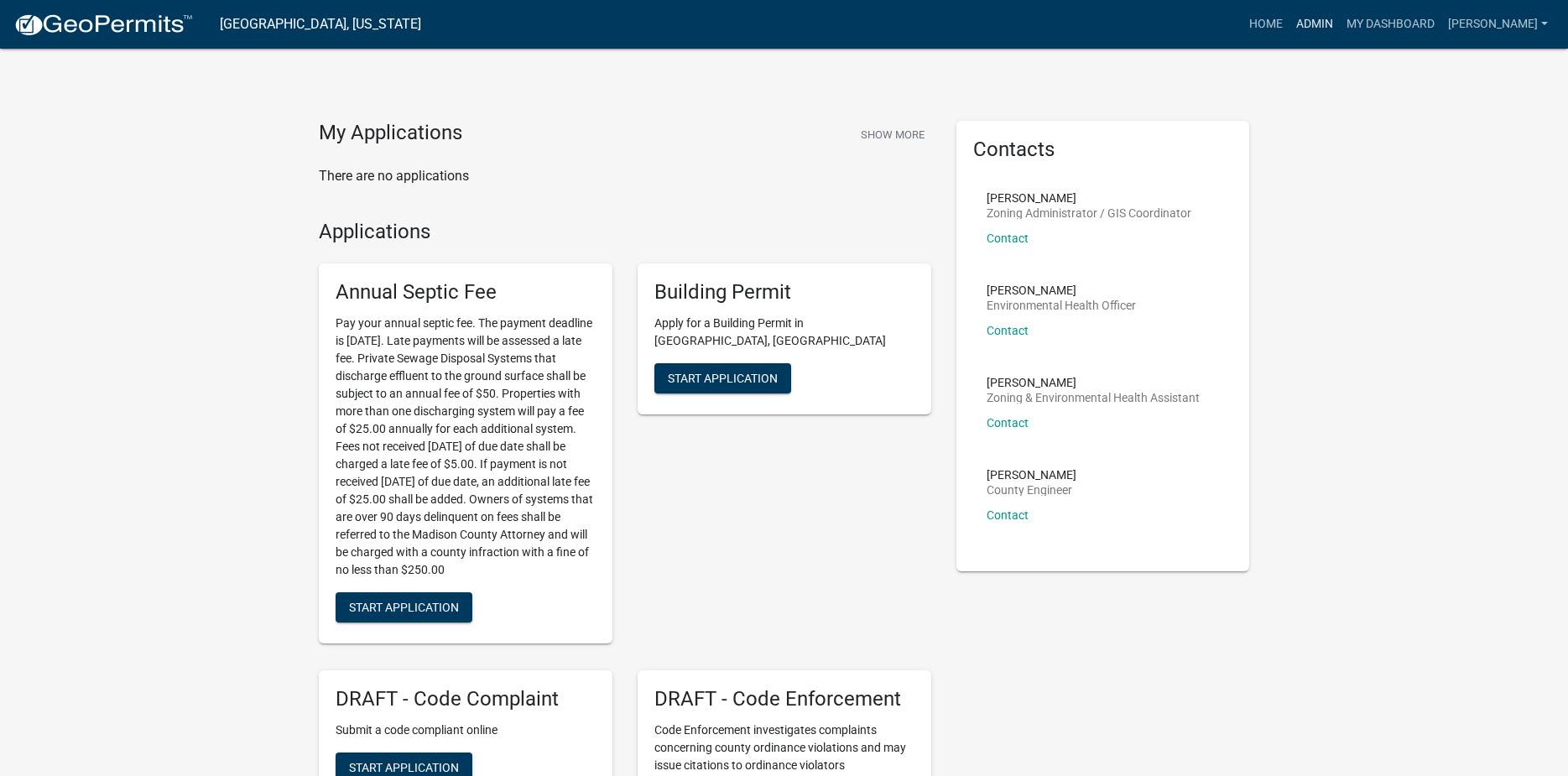
click at [1327, 30] on link "Admin" at bounding box center [1315, 24] width 51 height 32
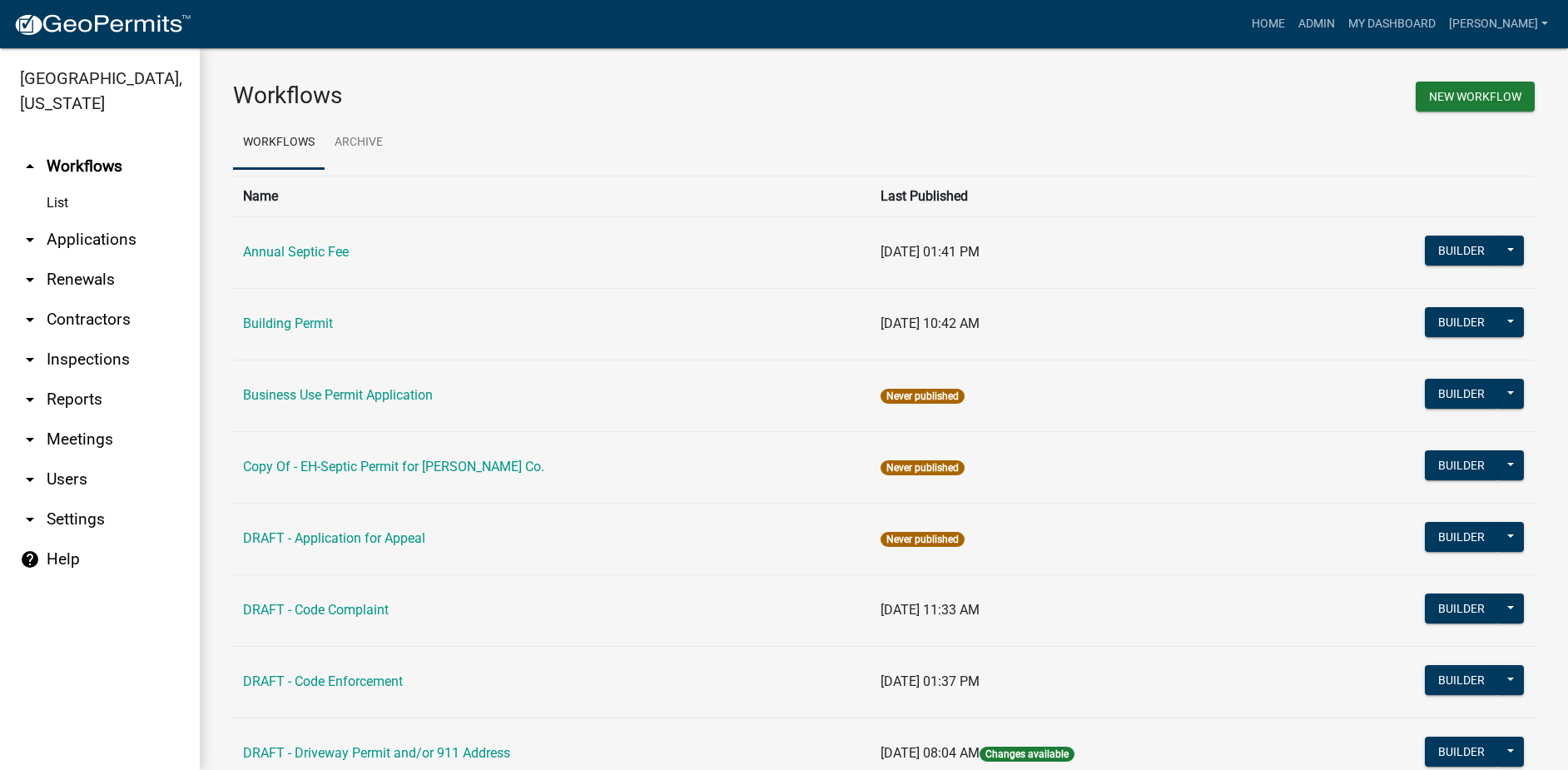
click at [103, 219] on link "arrow_drop_down Applications" at bounding box center [100, 239] width 200 height 40
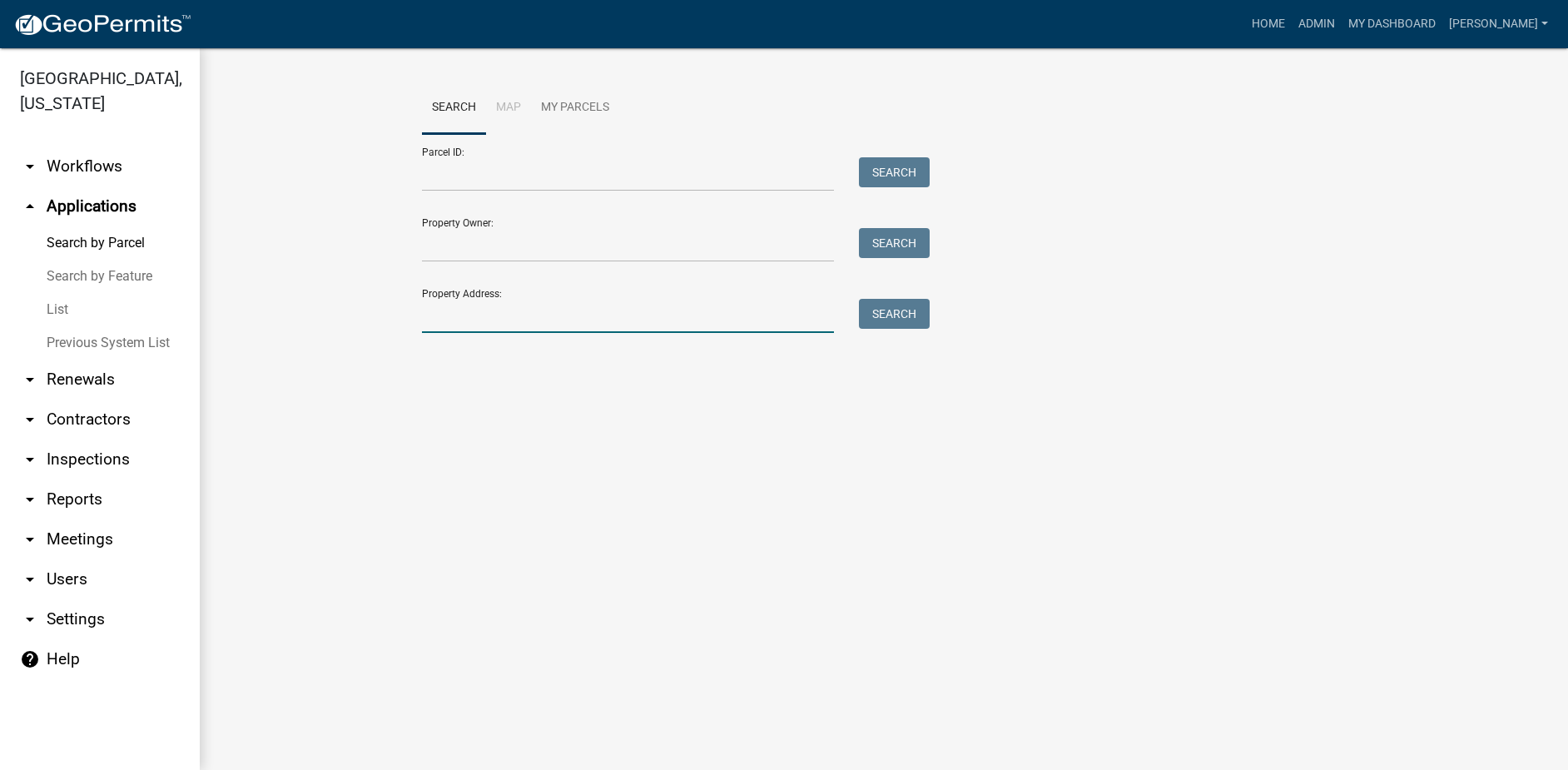
click at [460, 321] on input "Property Address:" at bounding box center [628, 315] width 412 height 34
click at [892, 306] on button "Search" at bounding box center [894, 313] width 71 height 30
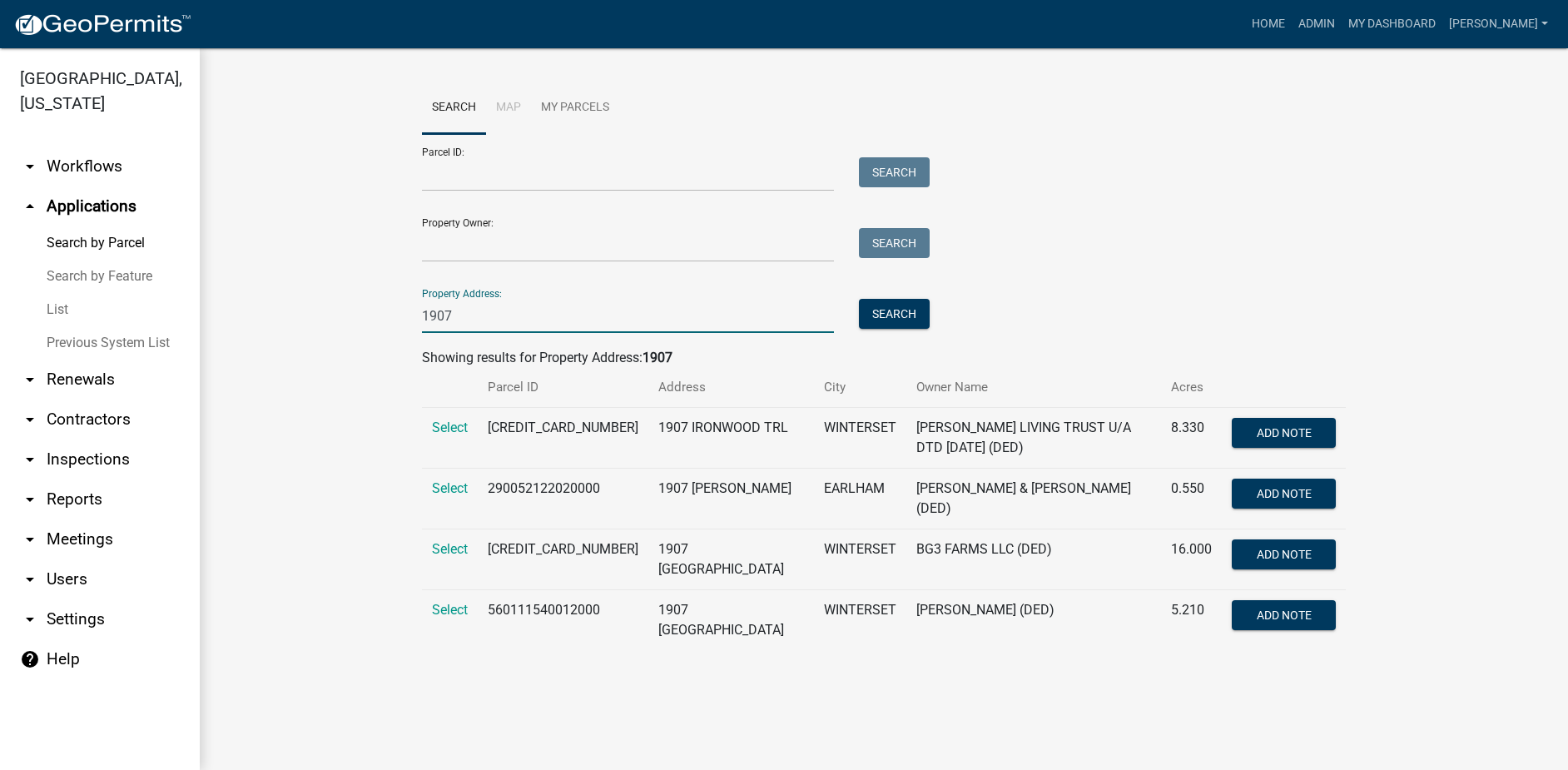
click at [513, 315] on input "1907" at bounding box center [628, 315] width 412 height 34
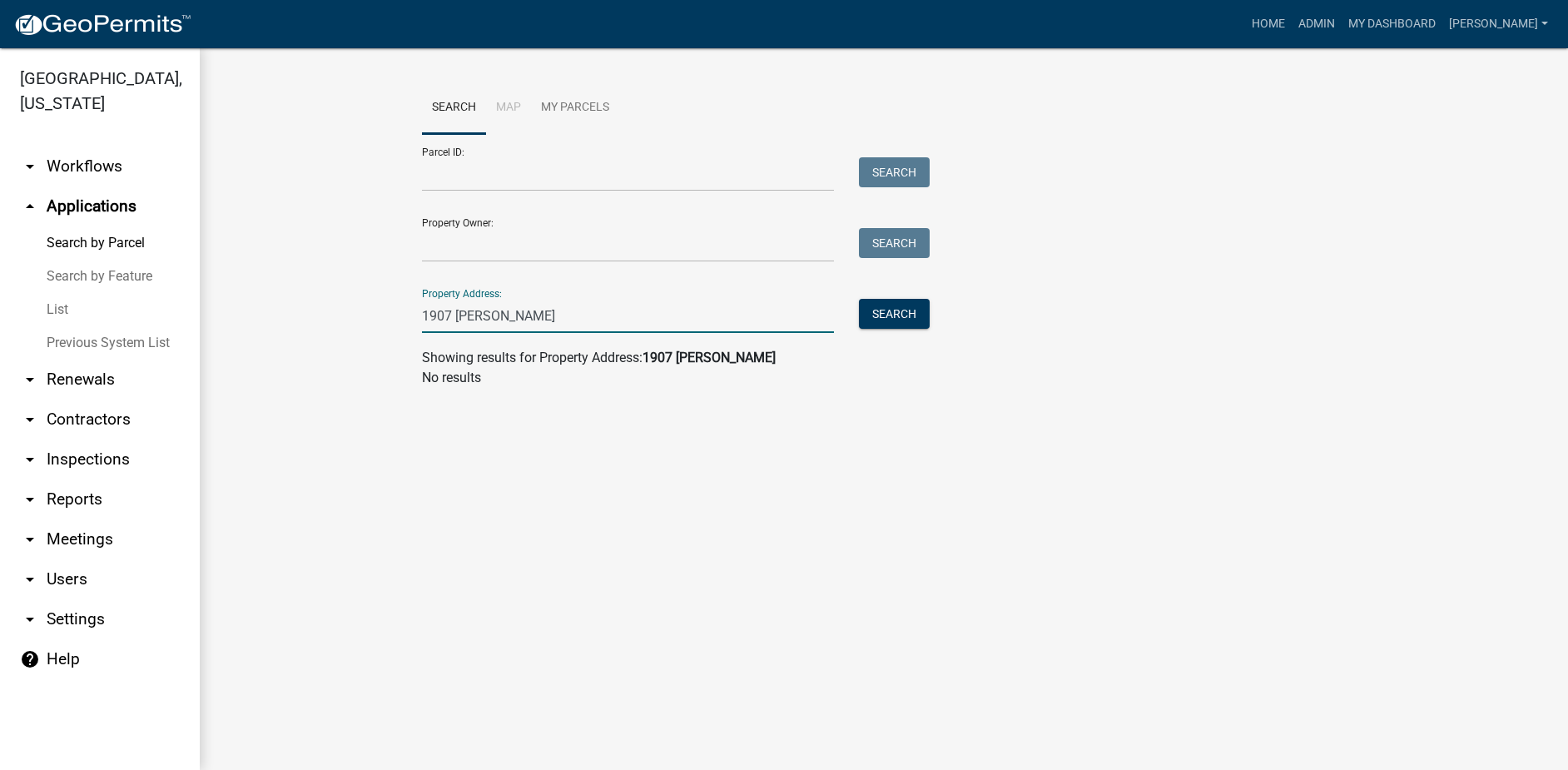
drag, startPoint x: 453, startPoint y: 316, endPoint x: 422, endPoint y: 320, distance: 31.3
click at [422, 320] on input "1907 [PERSON_NAME]" at bounding box center [628, 315] width 412 height 34
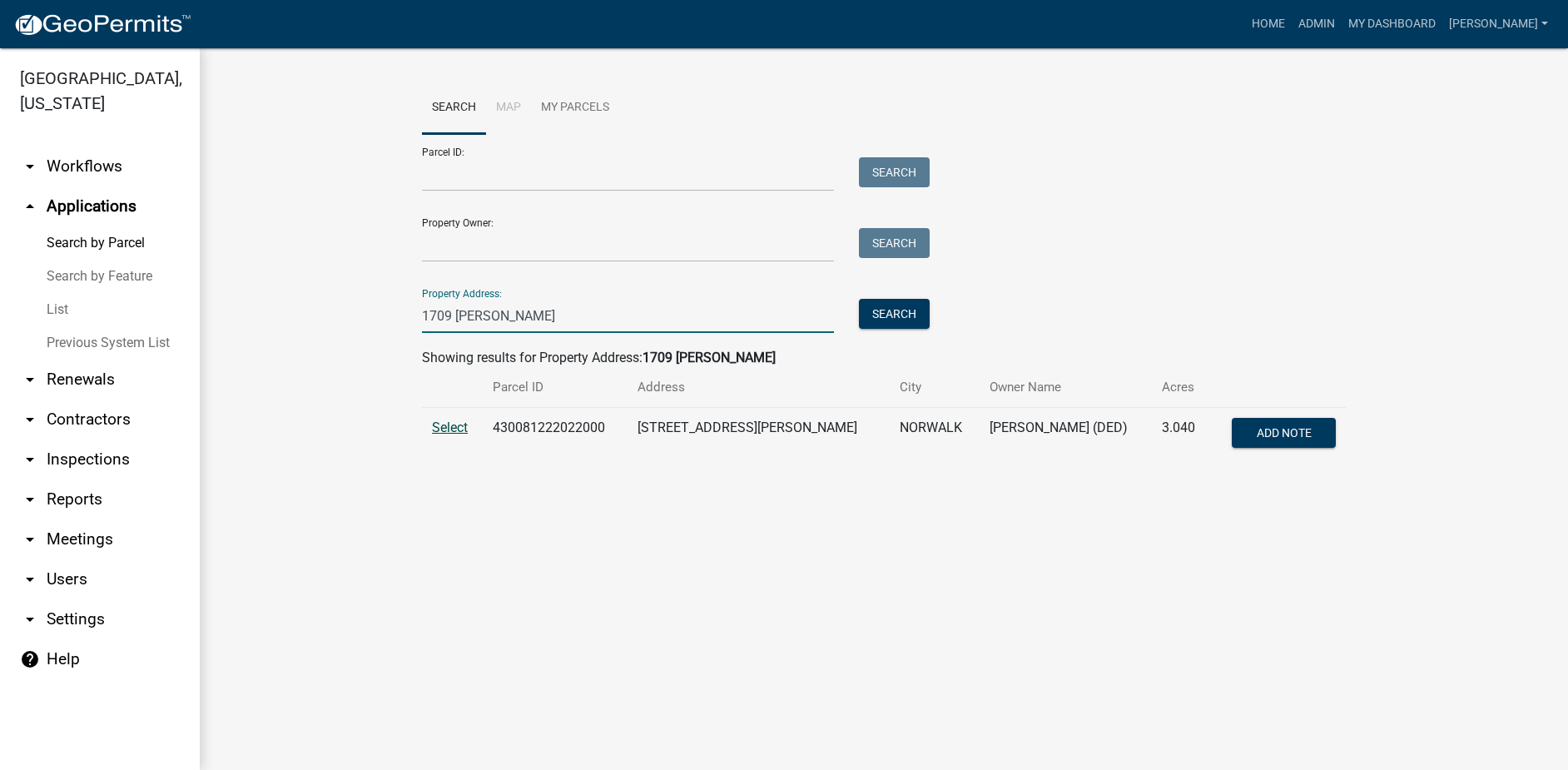
type input "1709 [PERSON_NAME]"
click at [444, 426] on span "Select" at bounding box center [449, 427] width 35 height 16
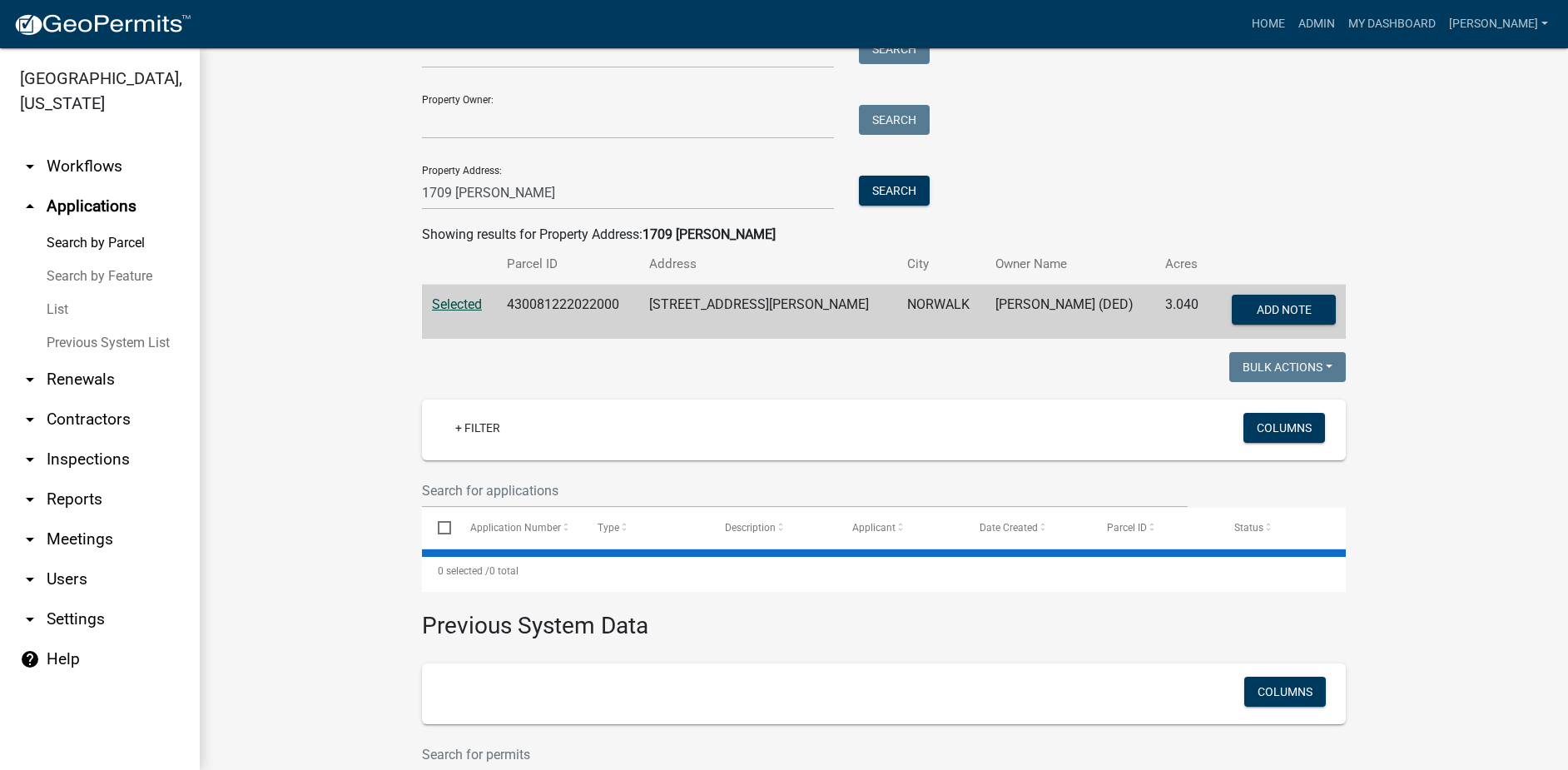
scroll to position [241, 0]
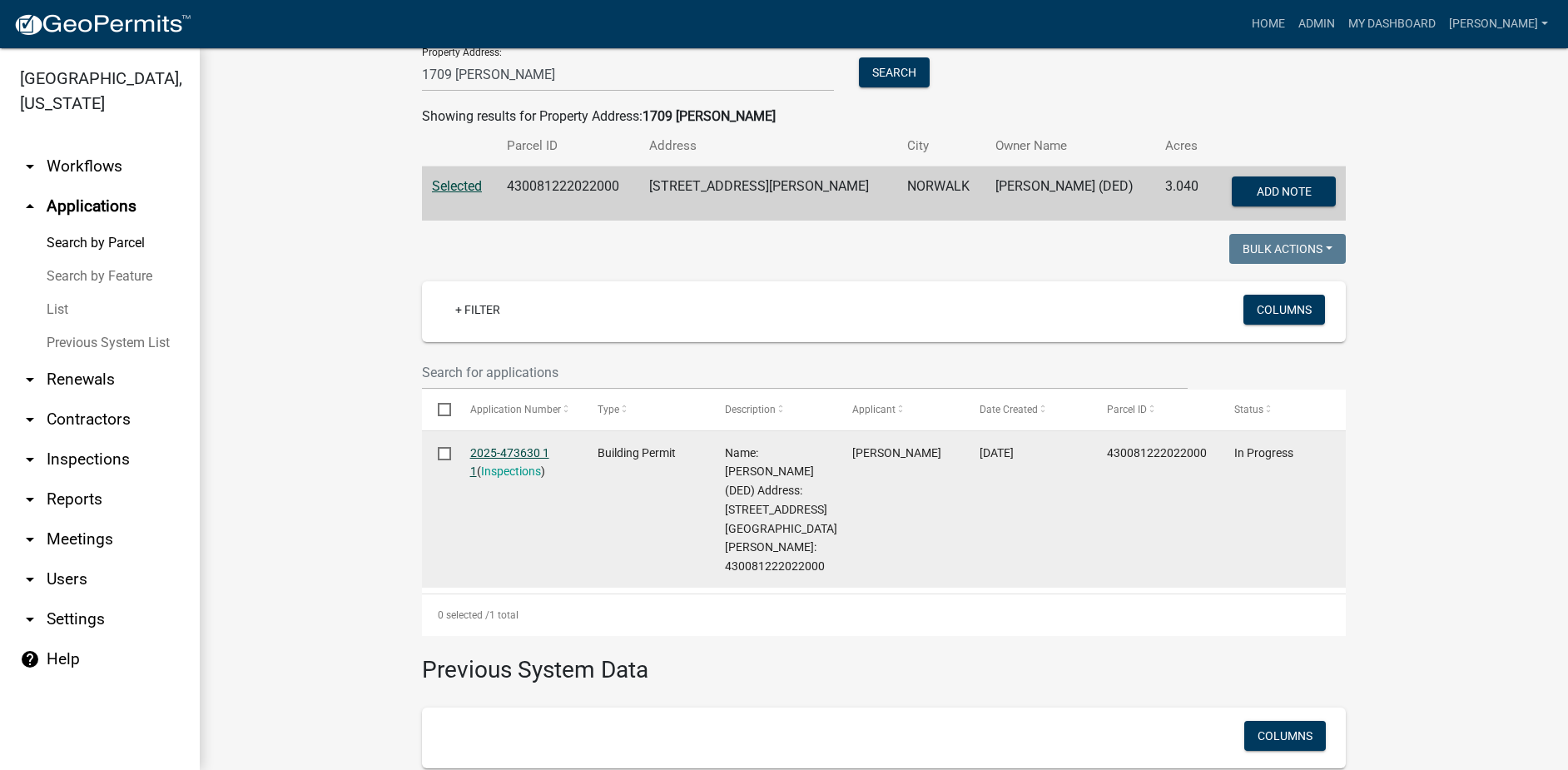
click at [522, 454] on link "2025-473630 1 1" at bounding box center [510, 462] width 79 height 33
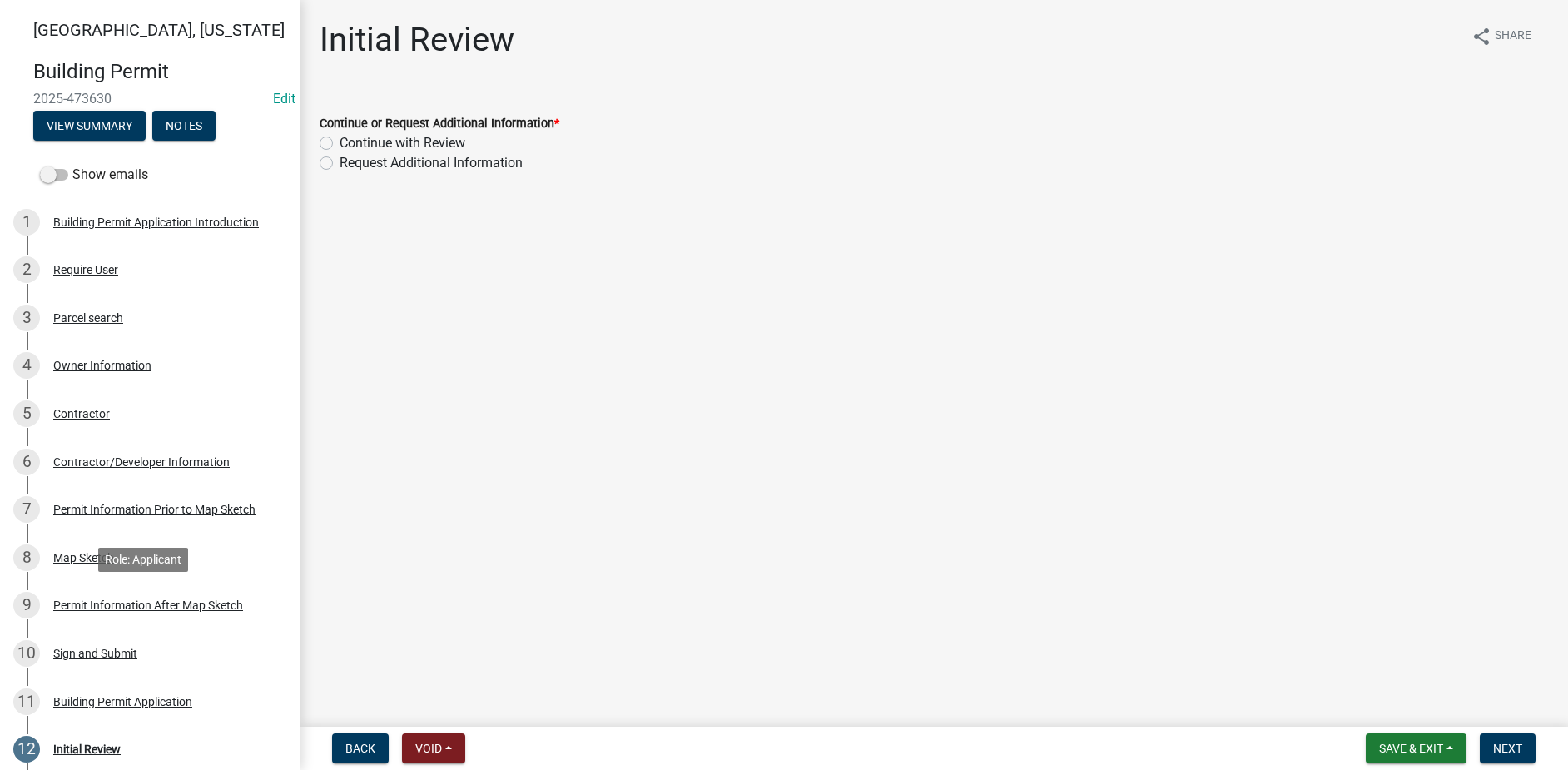
click at [112, 603] on div "Permit Information After Map Sketch" at bounding box center [148, 604] width 190 height 12
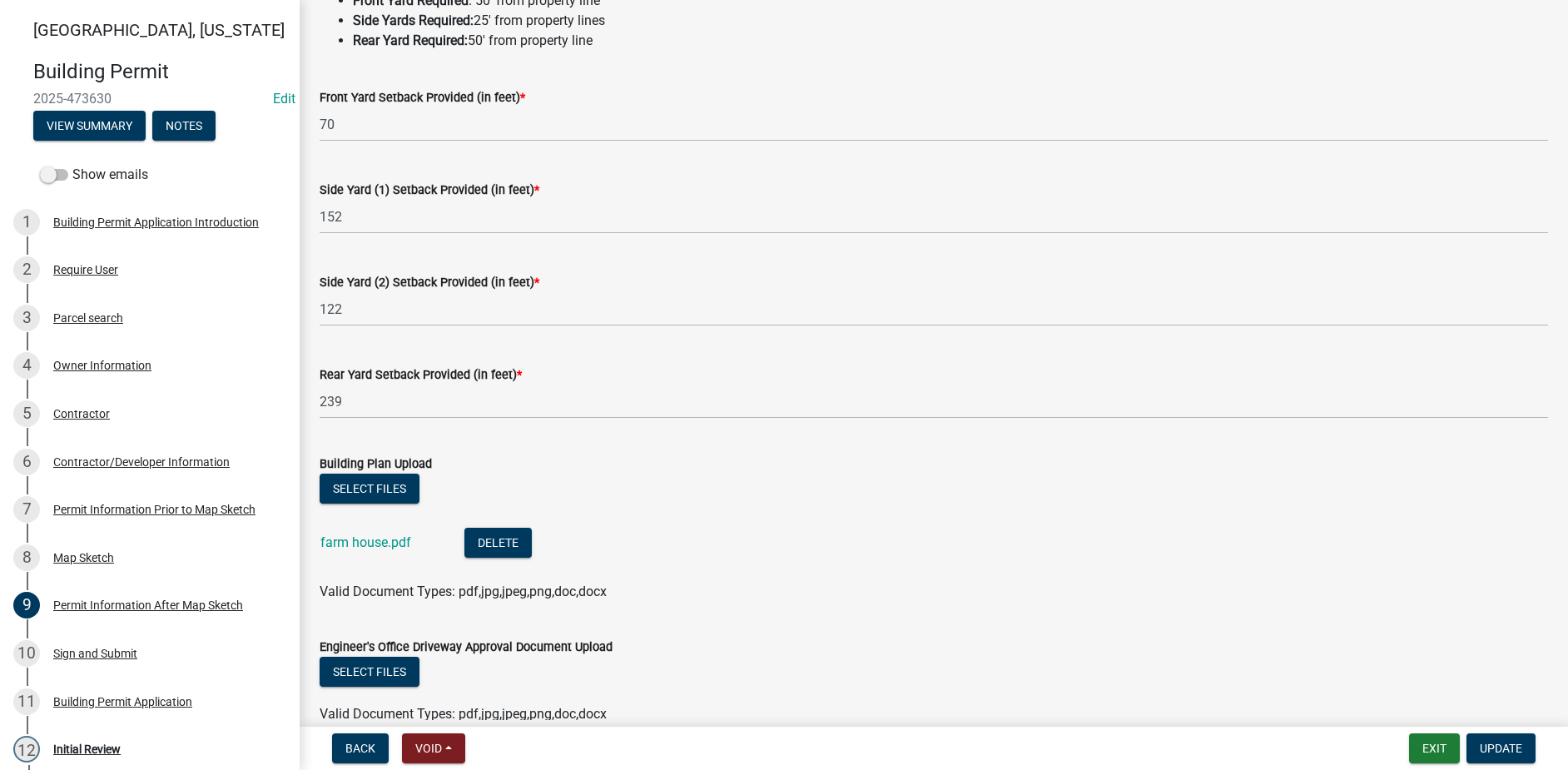
scroll to position [249, 0]
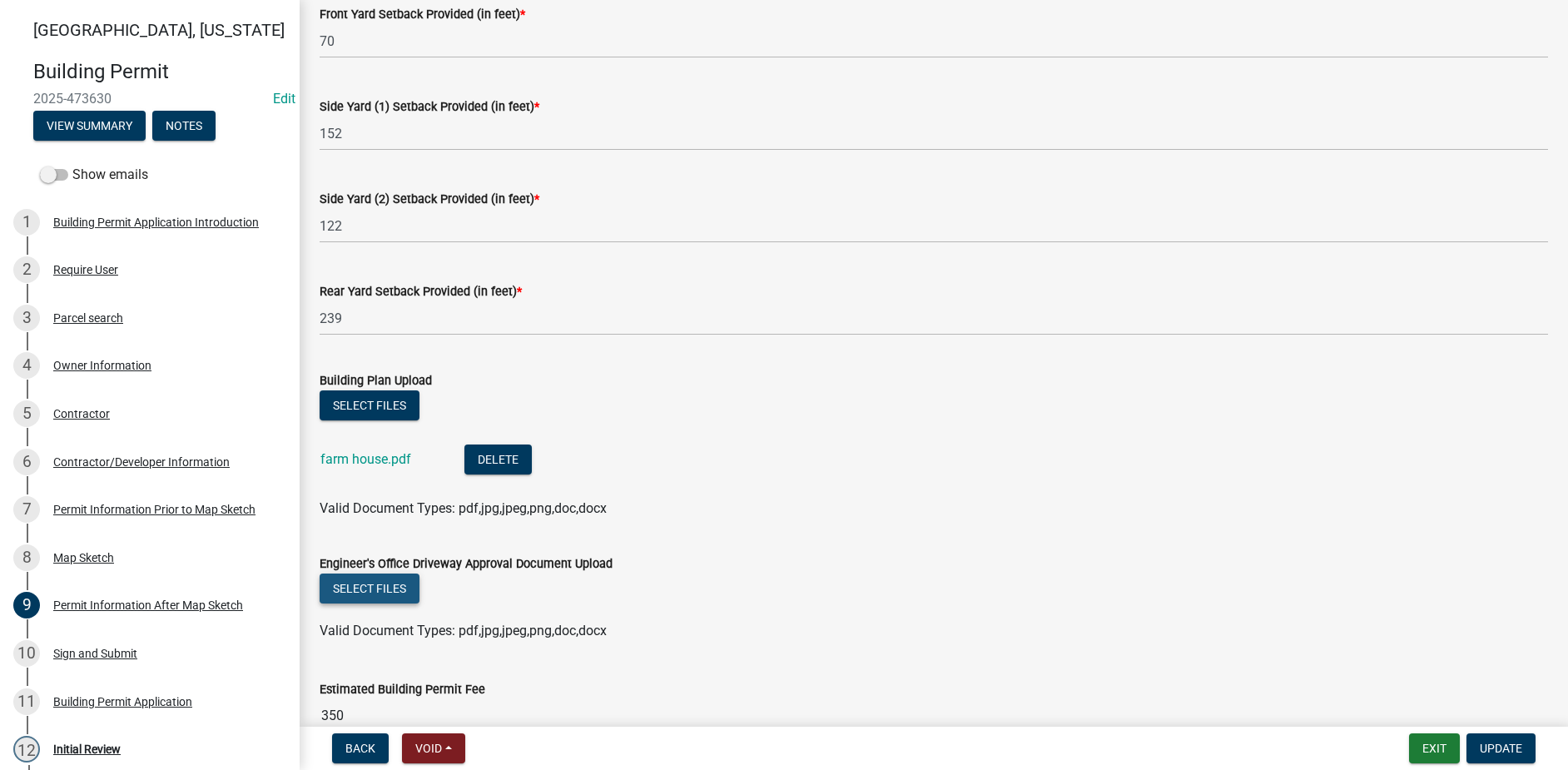
click at [367, 594] on button "Select files" at bounding box center [369, 588] width 100 height 30
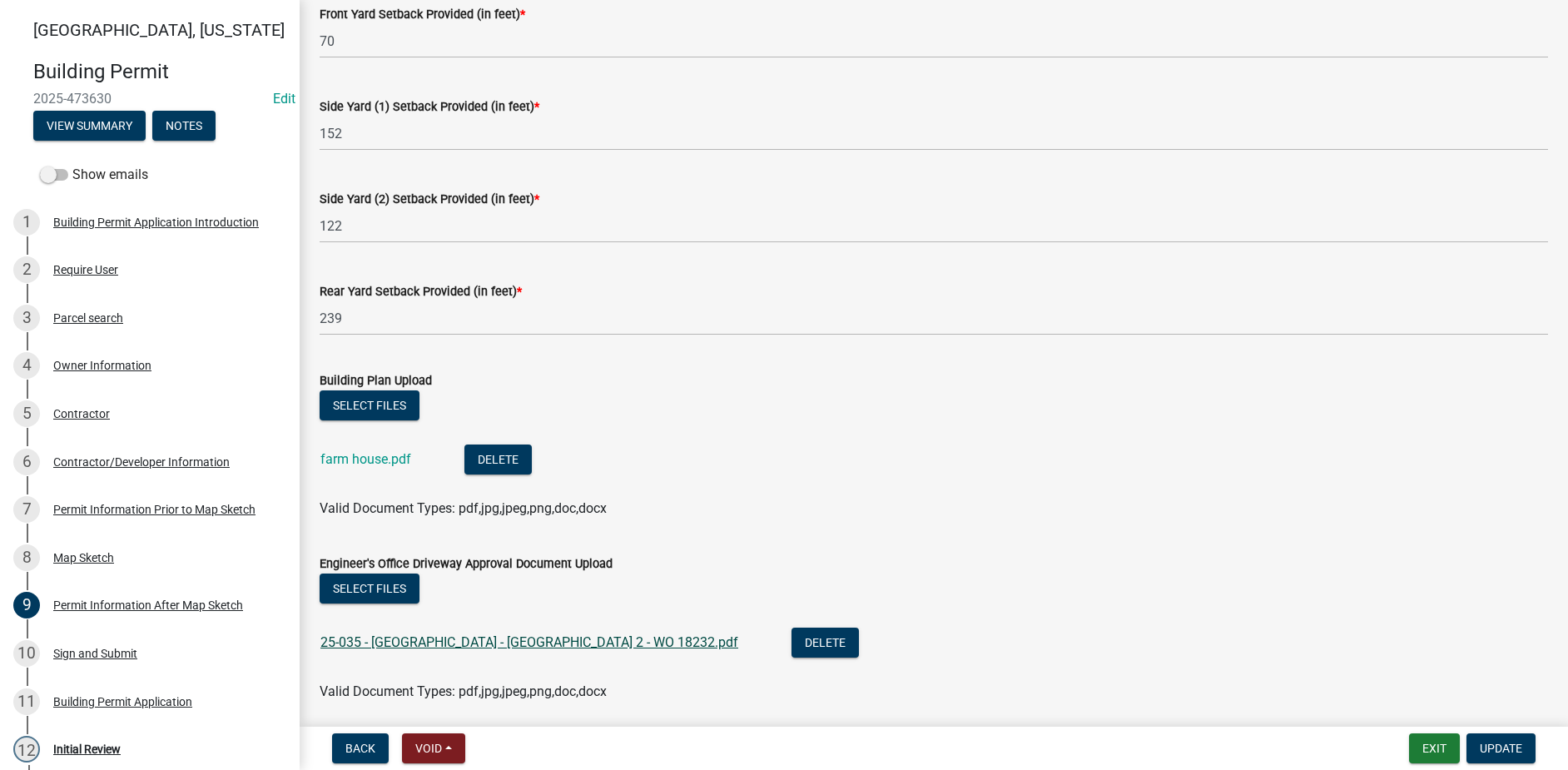
click at [519, 646] on link "25-035 - [GEOGRAPHIC_DATA] - [GEOGRAPHIC_DATA] 2 - WO 18232.pdf" at bounding box center [528, 642] width 418 height 16
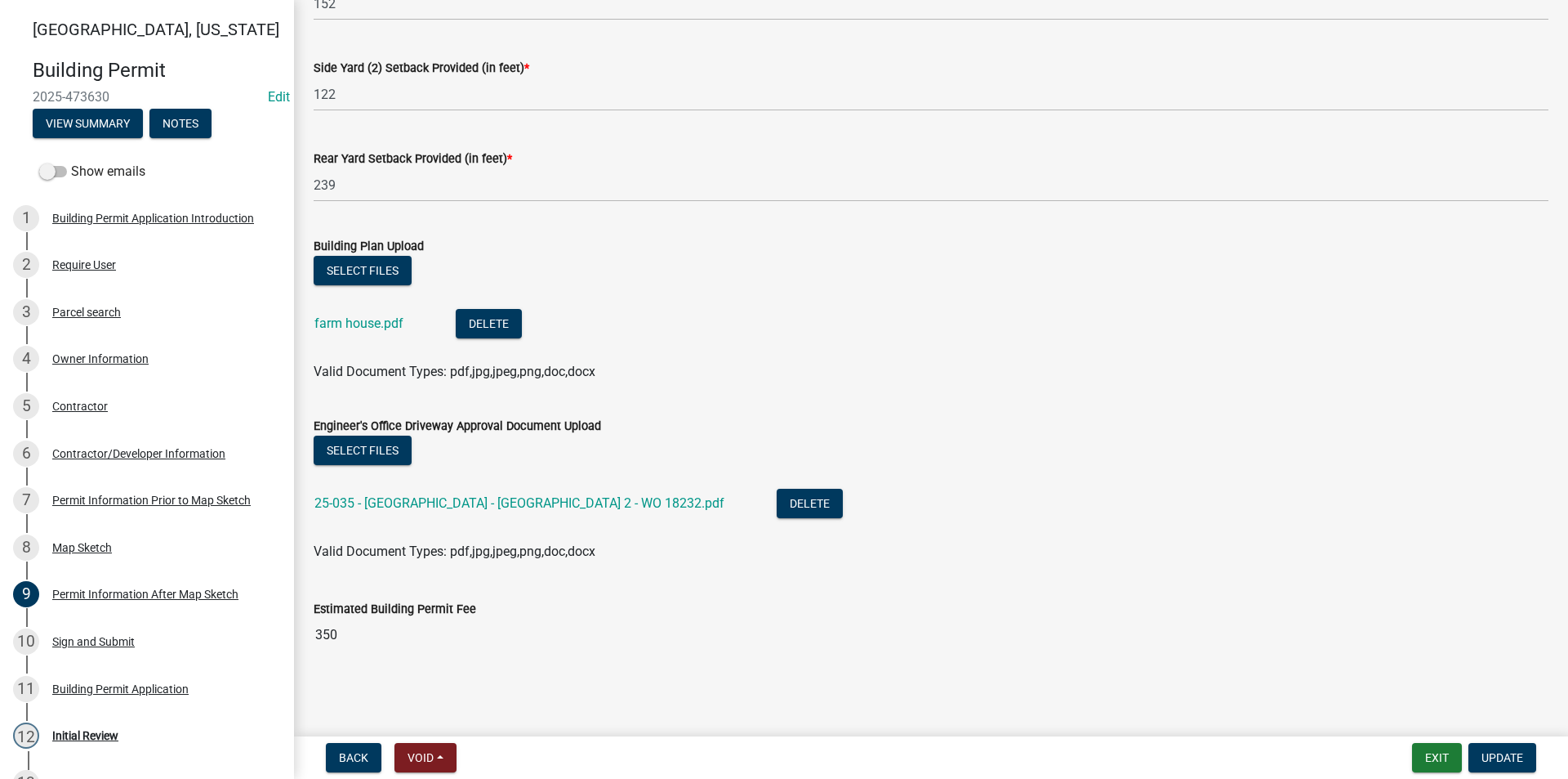
scroll to position [373, 0]
click at [80, 546] on div "Map Sketch" at bounding box center [81, 547] width 59 height 12
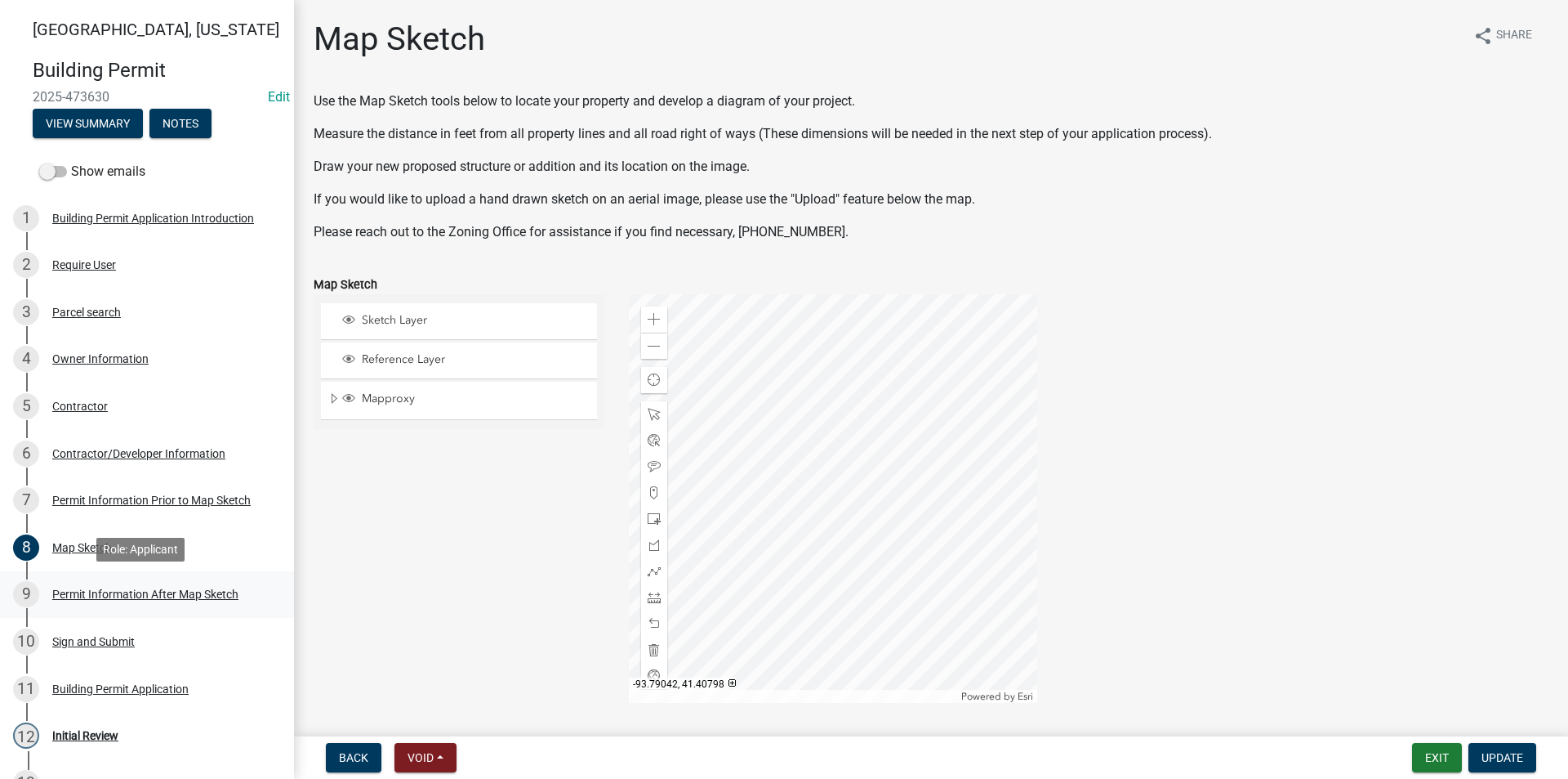
click at [136, 595] on div "Permit Information After Map Sketch" at bounding box center [145, 594] width 186 height 12
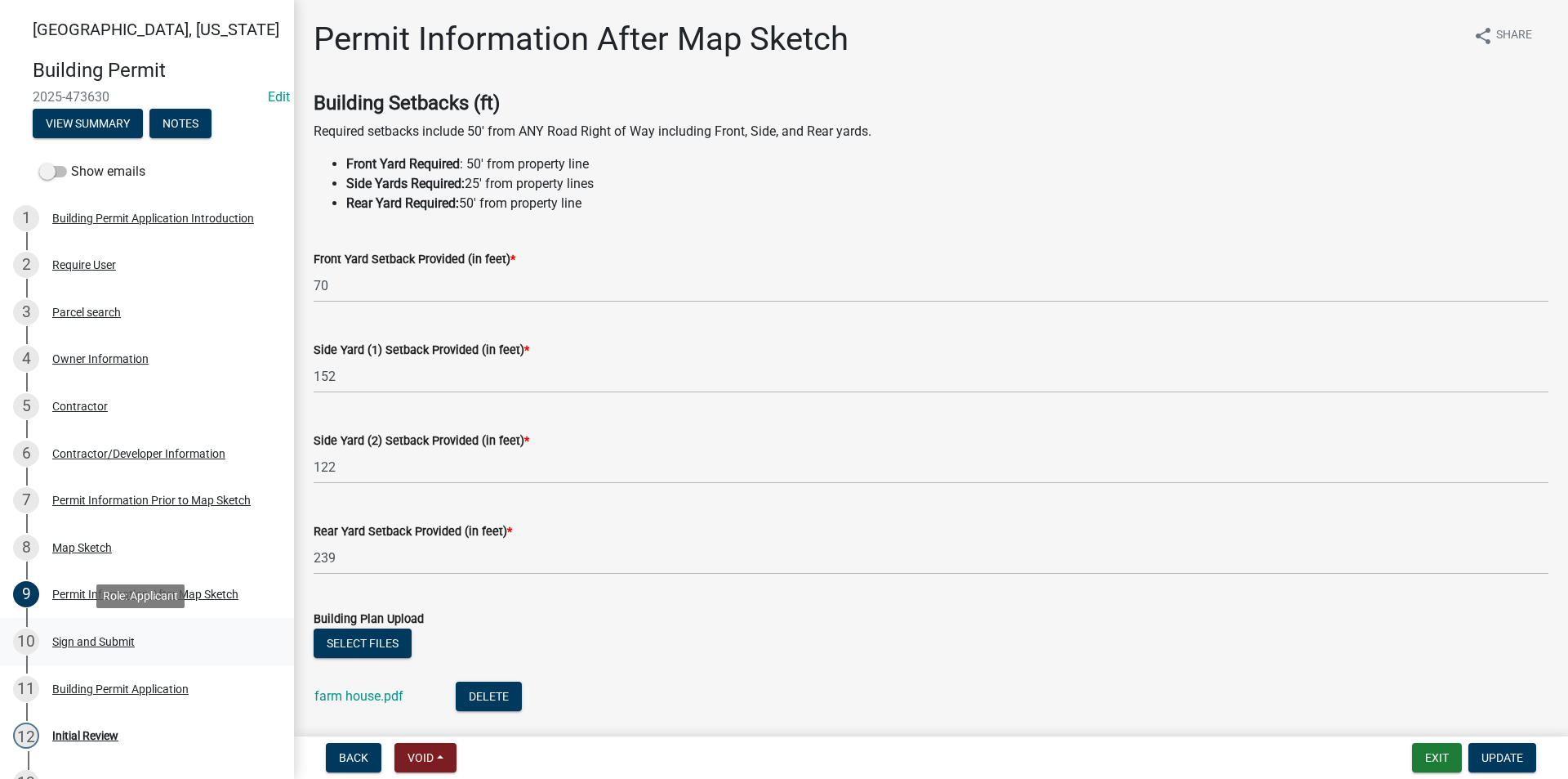
click at [136, 634] on div "10 Sign and Submit" at bounding box center [140, 641] width 255 height 26
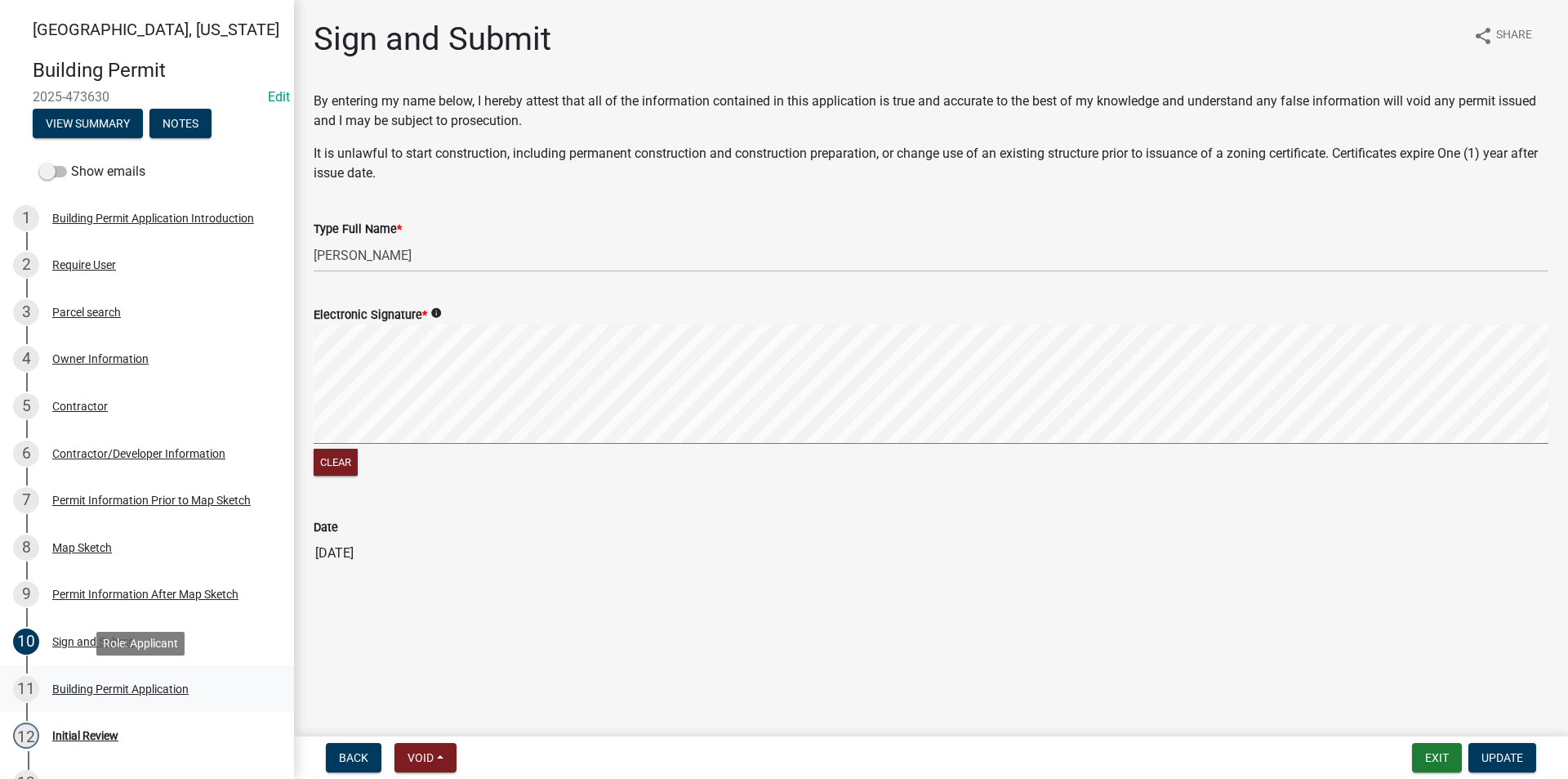
click at [131, 680] on div "11 Building Permit Application" at bounding box center [140, 689] width 255 height 26
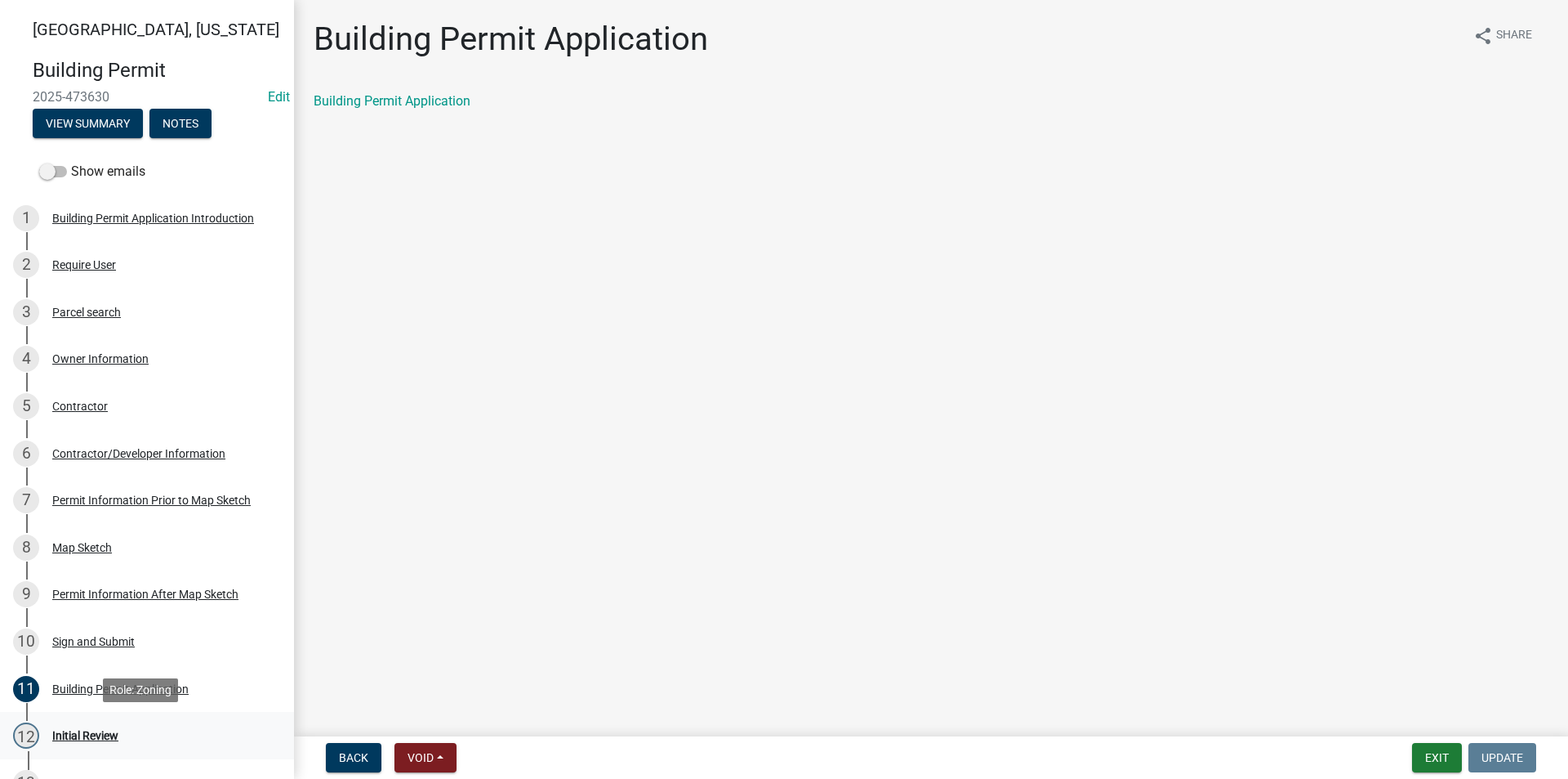
click at [99, 737] on div "Initial Review" at bounding box center [85, 735] width 66 height 12
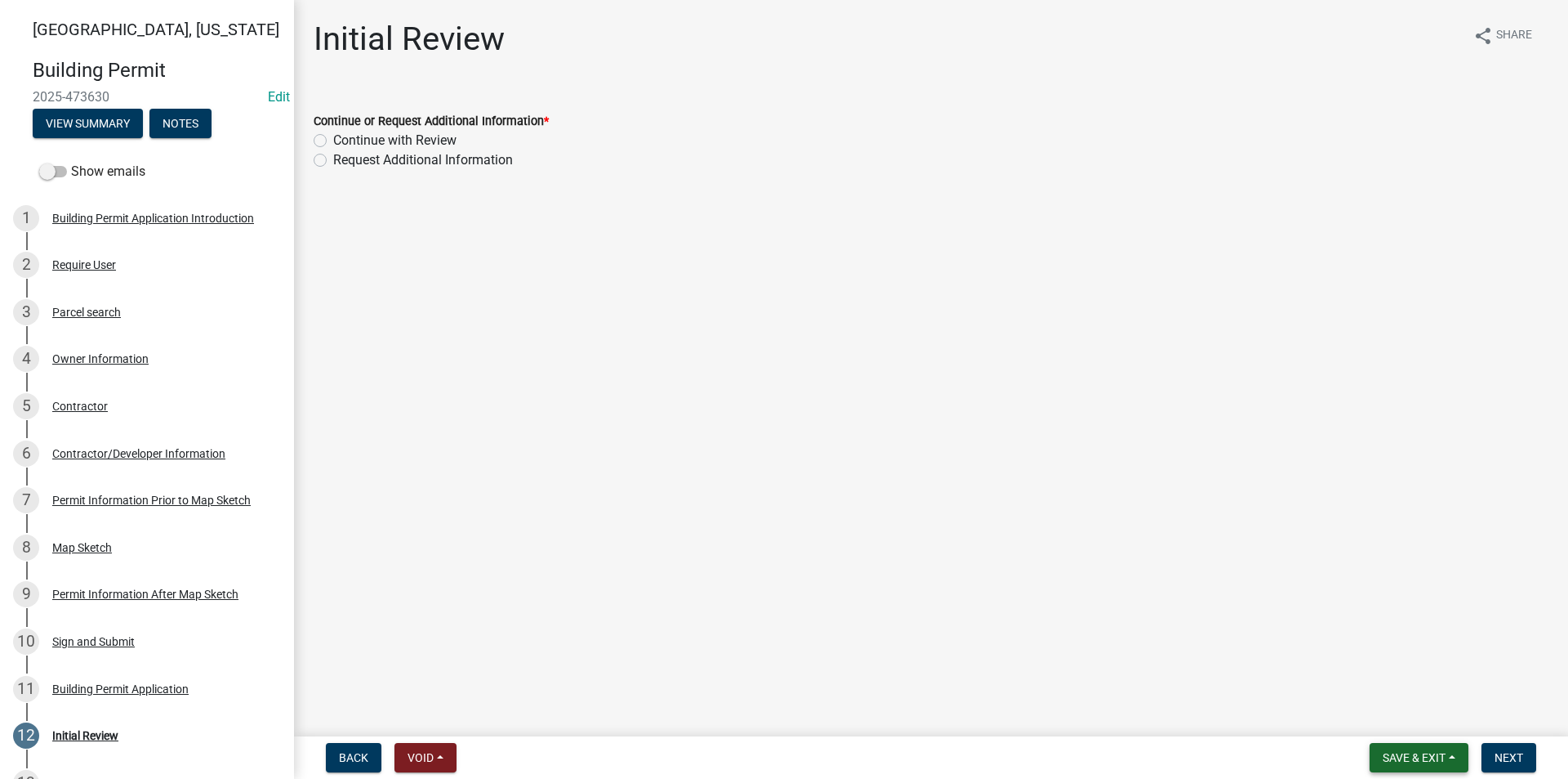
click at [1423, 755] on span "Save & Exit" at bounding box center [1414, 757] width 63 height 13
click at [1391, 712] on button "Save & Exit" at bounding box center [1403, 714] width 131 height 39
